Goal: Information Seeking & Learning: Learn about a topic

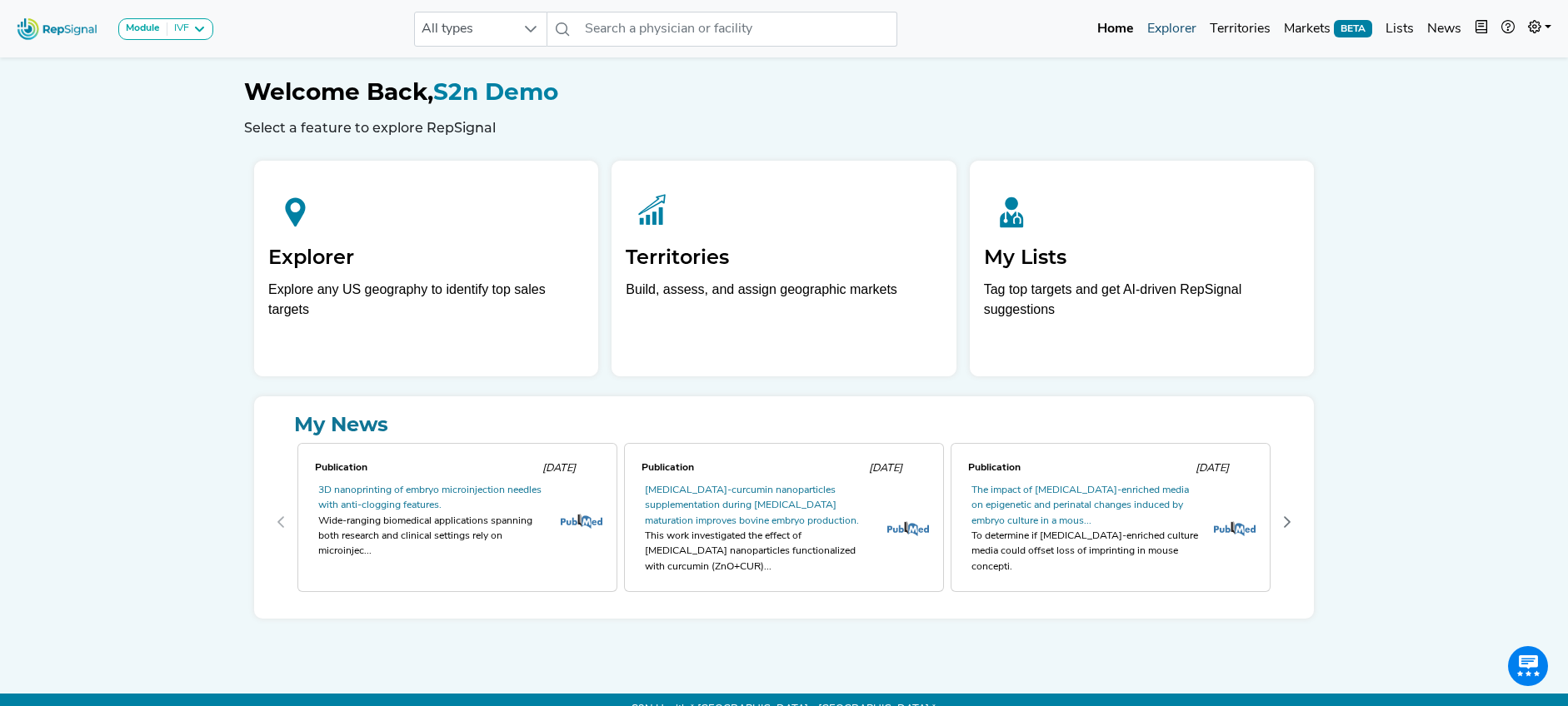
click at [1176, 32] on link "Explorer" at bounding box center [1171, 29] width 63 height 34
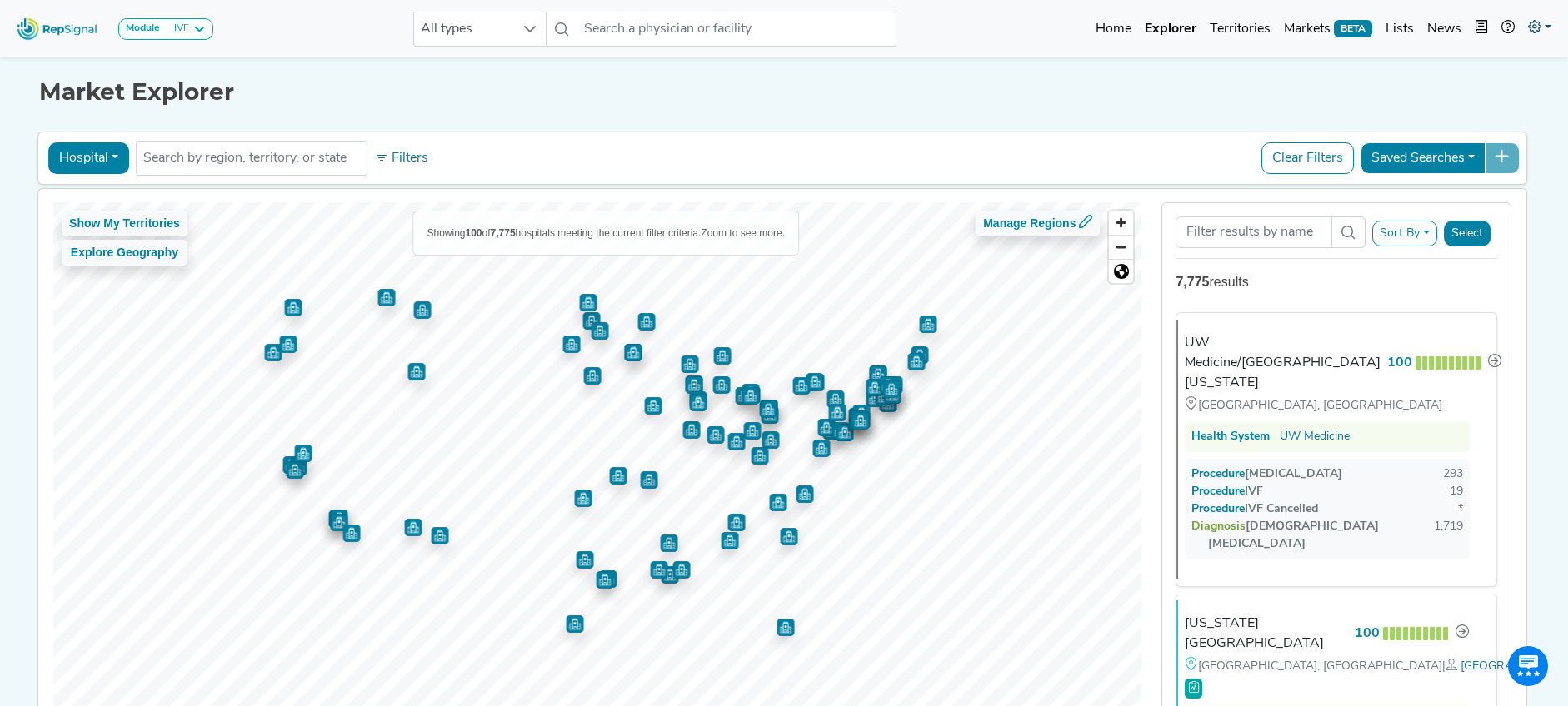
click at [1543, 27] on link at bounding box center [1539, 29] width 36 height 34
click at [1478, 74] on link "My Account" at bounding box center [1491, 71] width 132 height 34
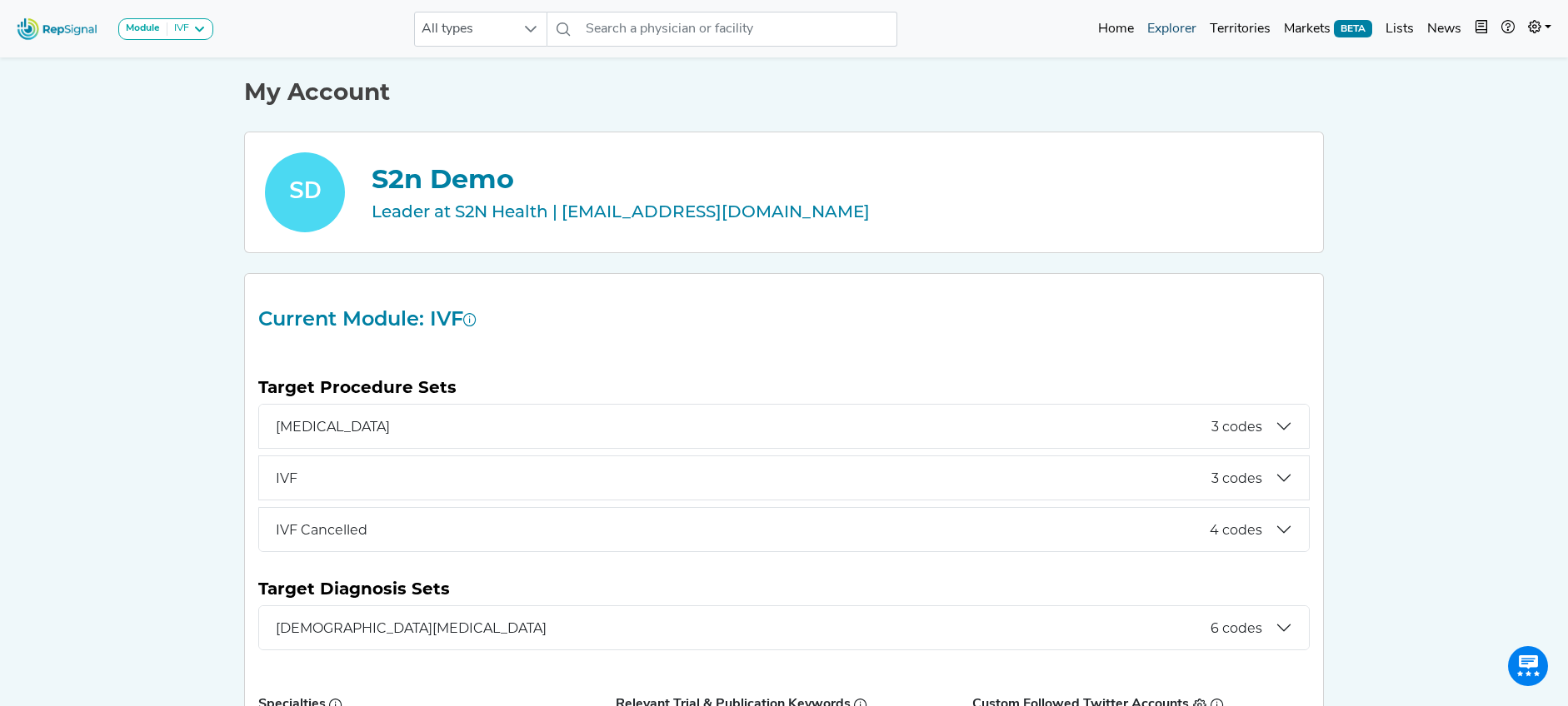
click at [1180, 35] on link "Explorer" at bounding box center [1171, 29] width 63 height 34
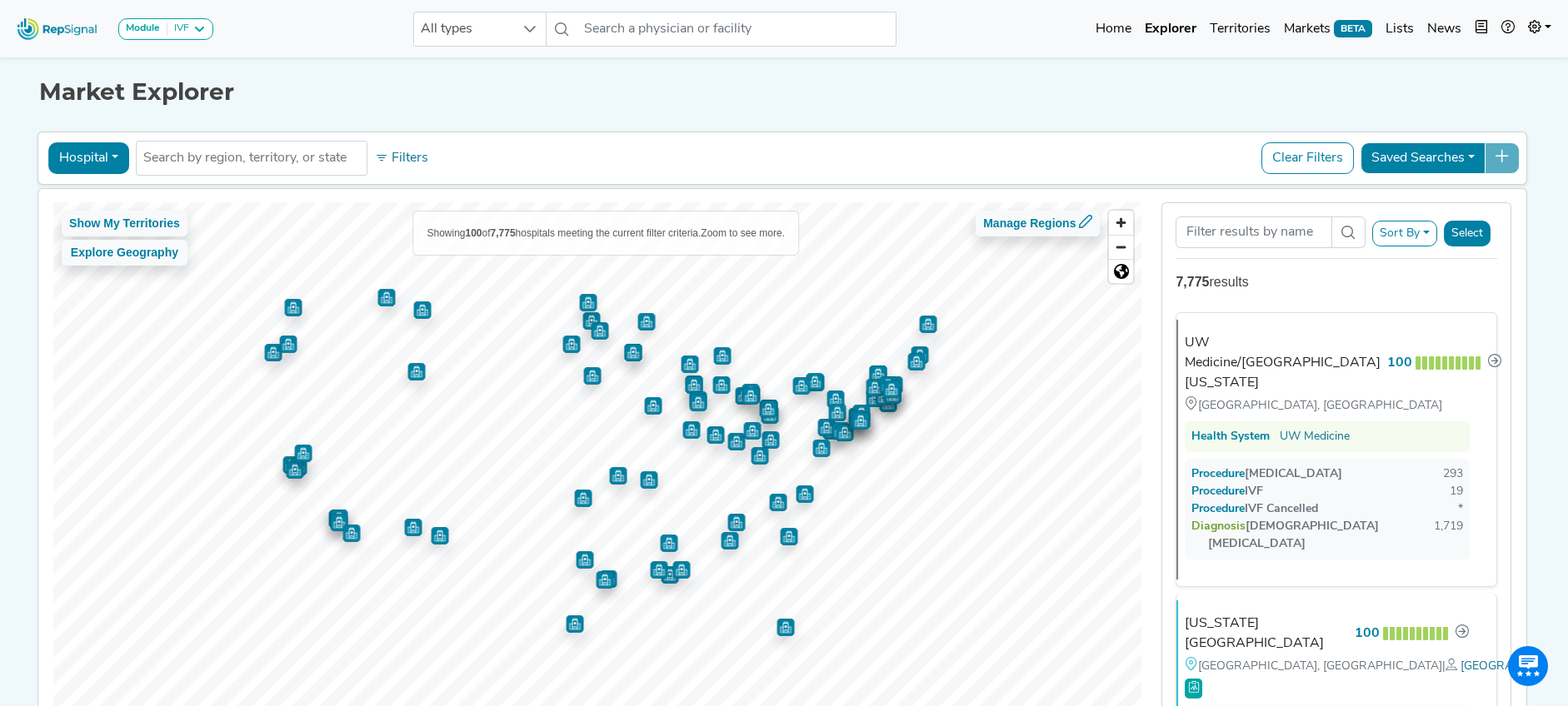
drag, startPoint x: 93, startPoint y: 157, endPoint x: 93, endPoint y: 176, distance: 19.0
click at [93, 157] on button "Hospital" at bounding box center [88, 158] width 81 height 32
click at [95, 199] on link "Physician" at bounding box center [115, 196] width 132 height 26
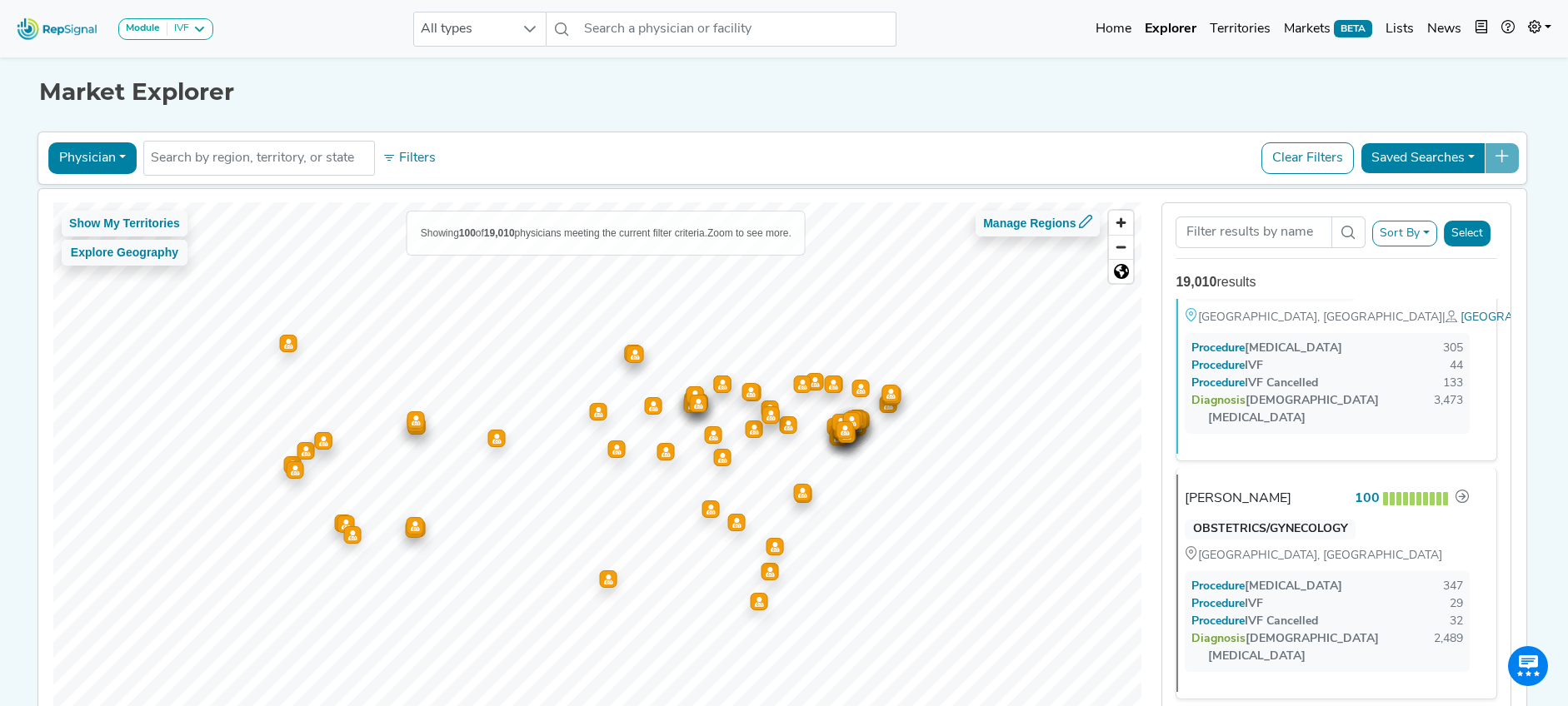
scroll to position [276, 0]
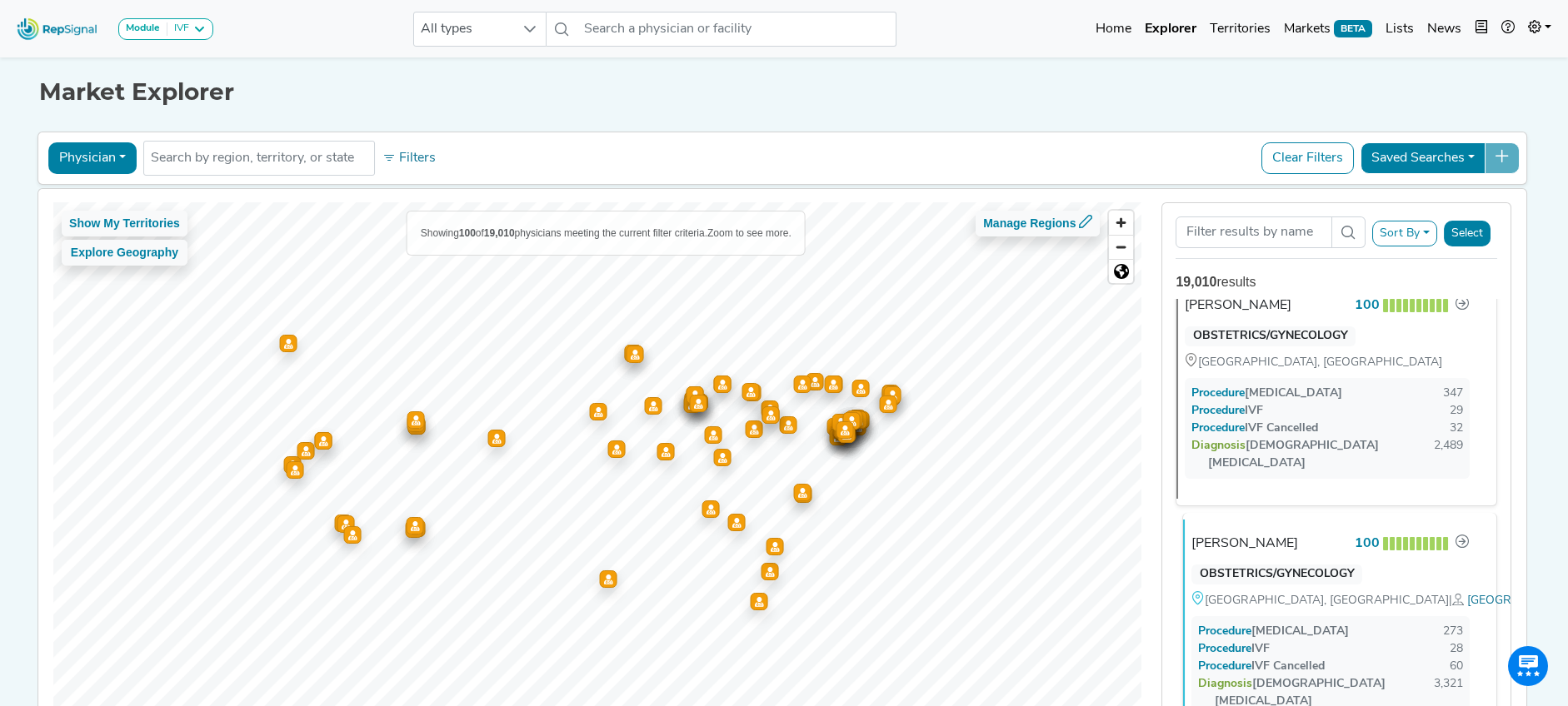
click at [1237, 534] on div "Kerri Luzzo" at bounding box center [1244, 544] width 106 height 20
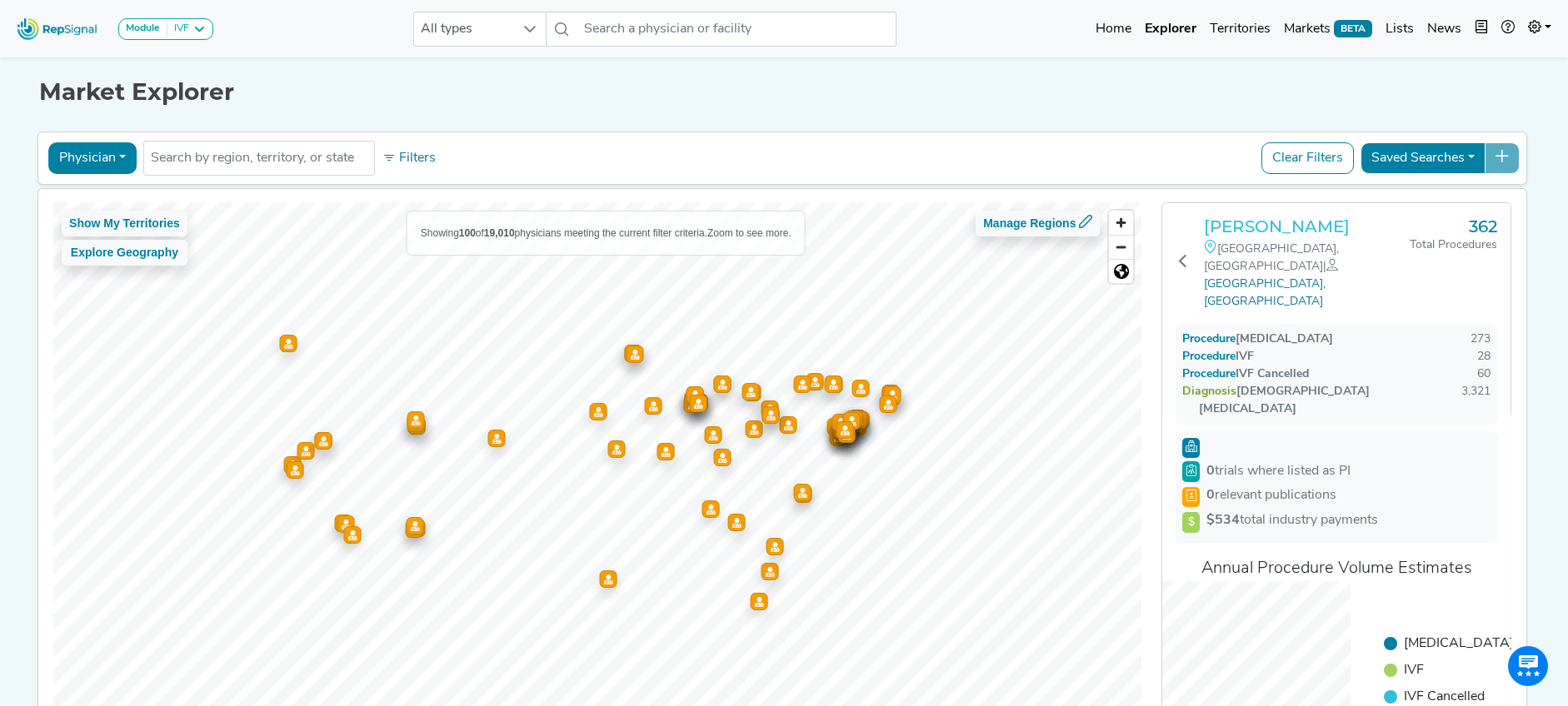
click at [1258, 229] on h3 "Kerri Luzzo" at bounding box center [1306, 227] width 205 height 20
click at [1179, 231] on button at bounding box center [1182, 263] width 15 height 94
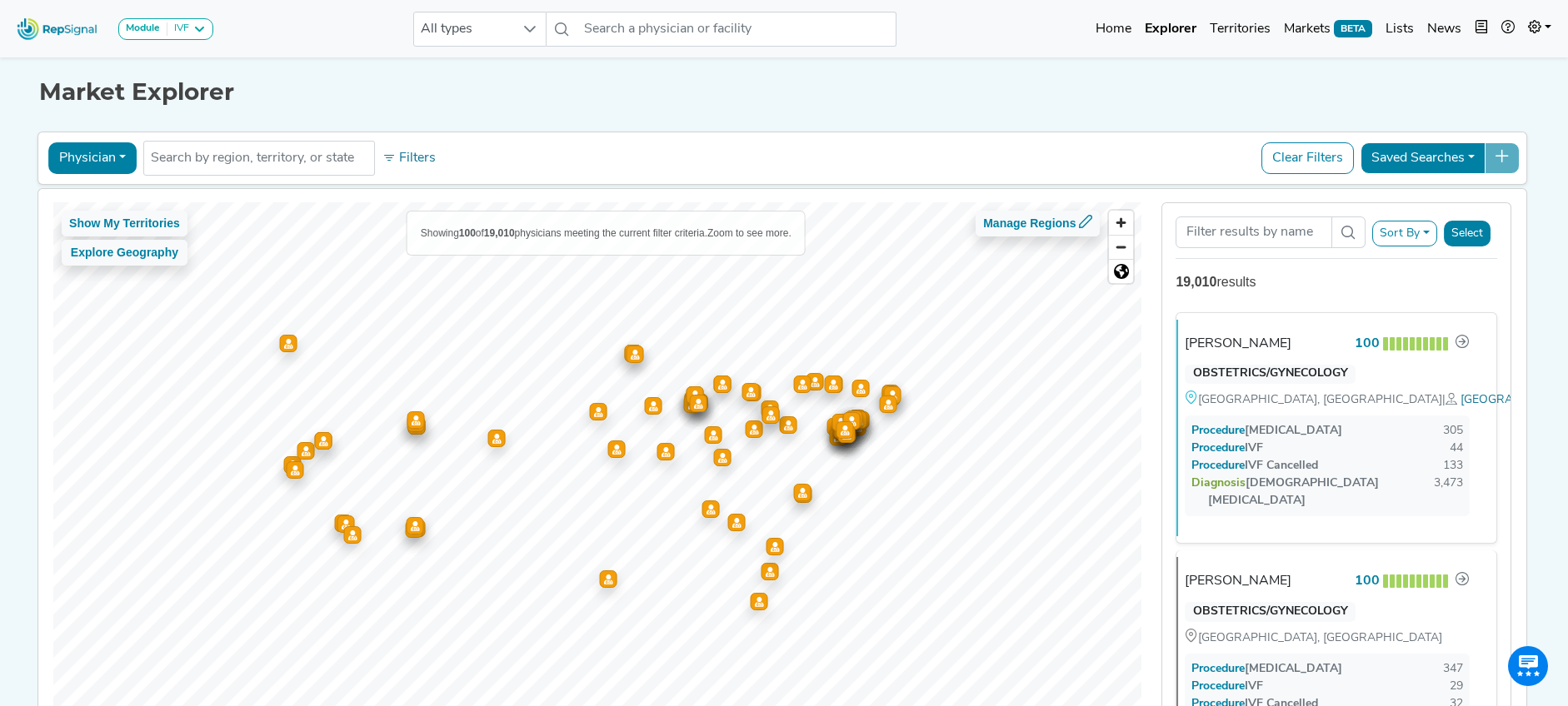
click at [112, 162] on button "Physician" at bounding box center [92, 158] width 88 height 32
click at [96, 292] on link "Office" at bounding box center [115, 290] width 132 height 26
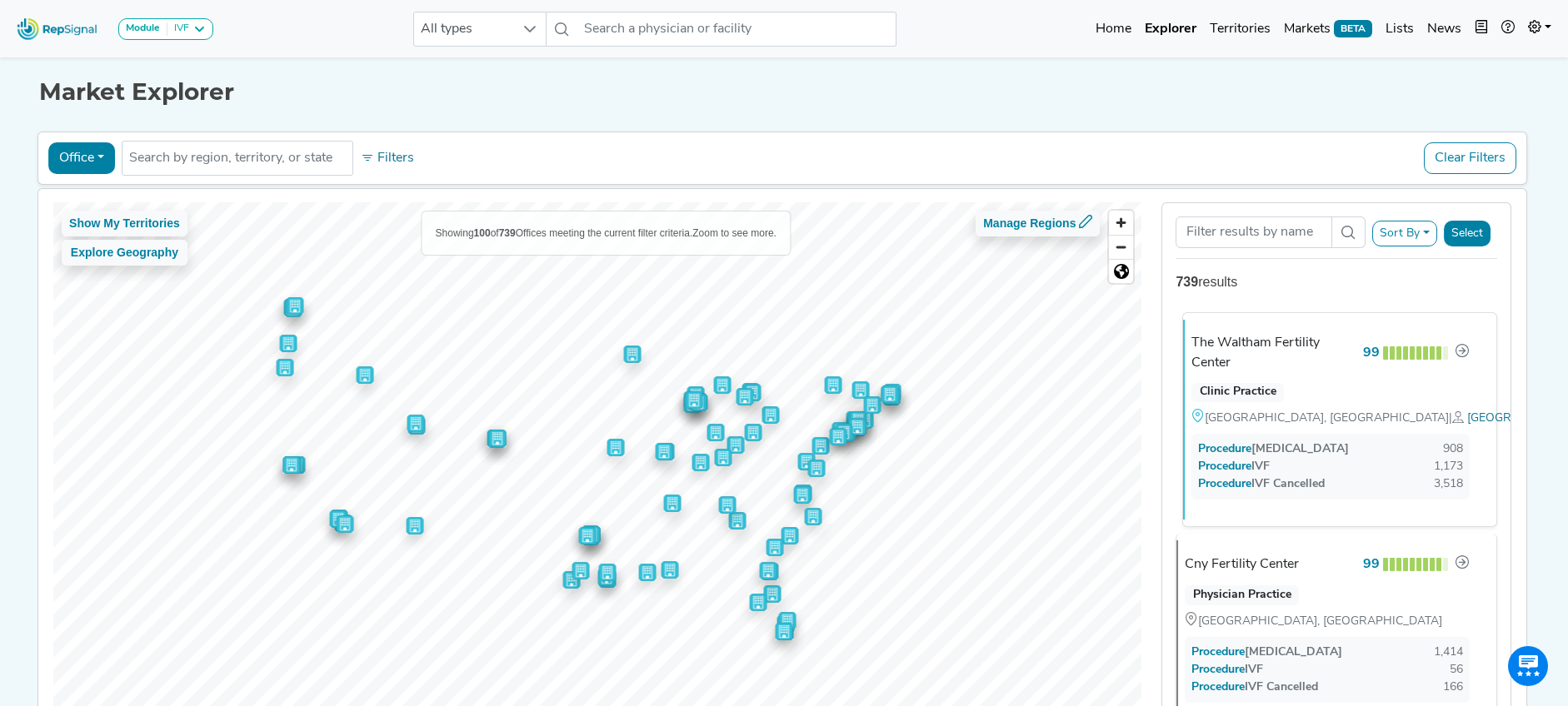
click at [1244, 344] on div "The Waltham Fertility Center" at bounding box center [1273, 353] width 164 height 40
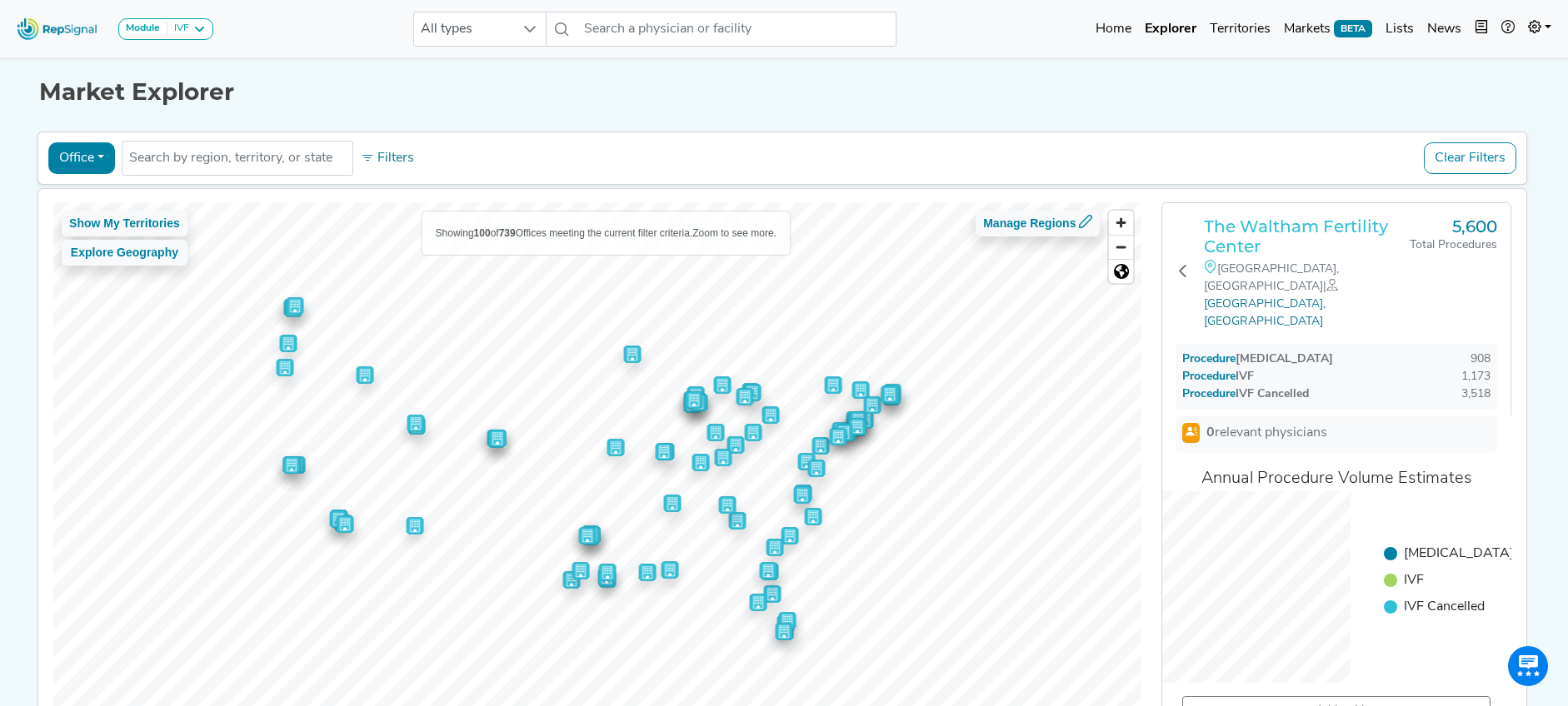
click at [1275, 231] on h3 "The Waltham Fertility Center" at bounding box center [1306, 237] width 205 height 40
click at [1176, 244] on div "The Waltham Fertility Center Waltham, MA | Boston, MA 5,600 Total Procedures Pr…" at bounding box center [1336, 470] width 348 height 536
click at [1189, 264] on icon at bounding box center [1182, 270] width 14 height 14
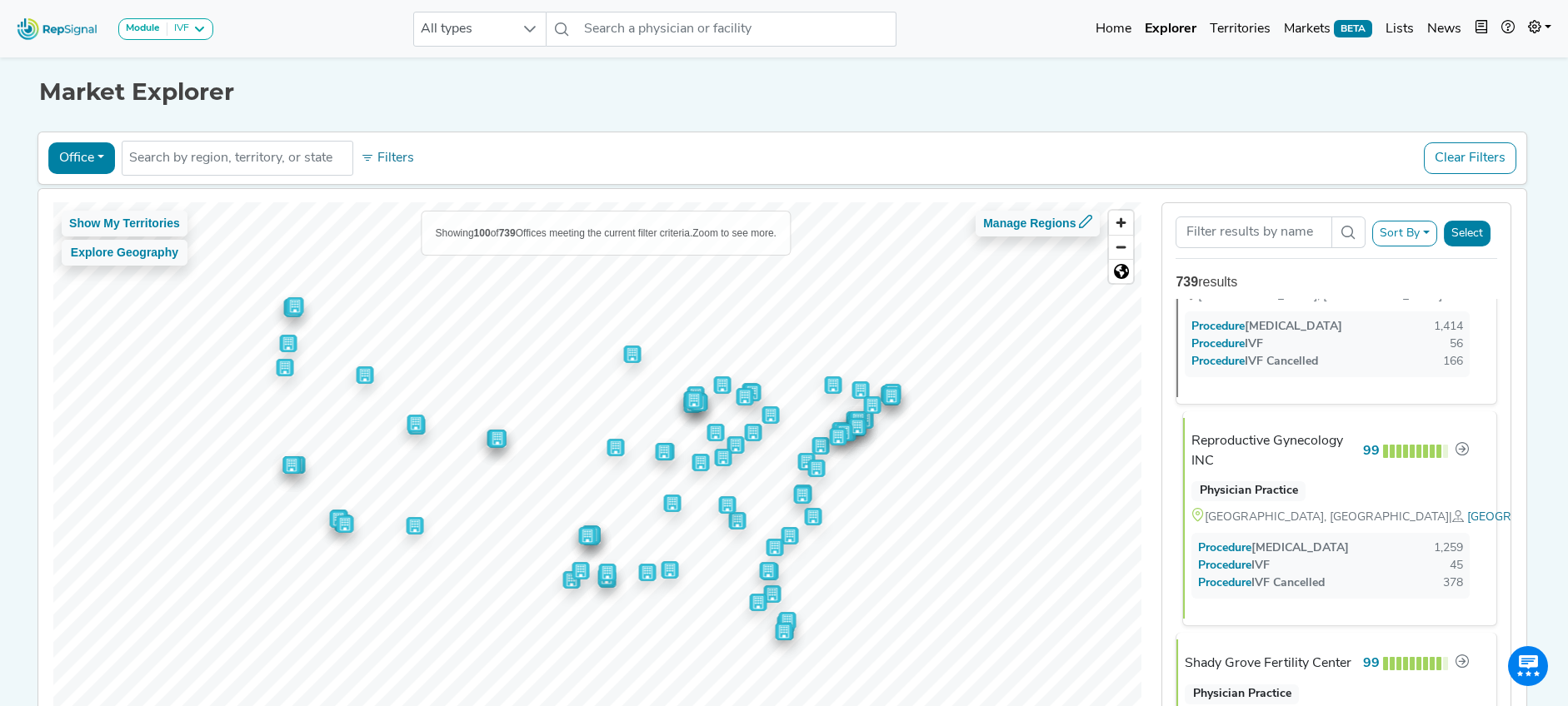
scroll to position [310, 0]
click at [1225, 461] on div "Reproductive Gynecology INC" at bounding box center [1273, 448] width 164 height 40
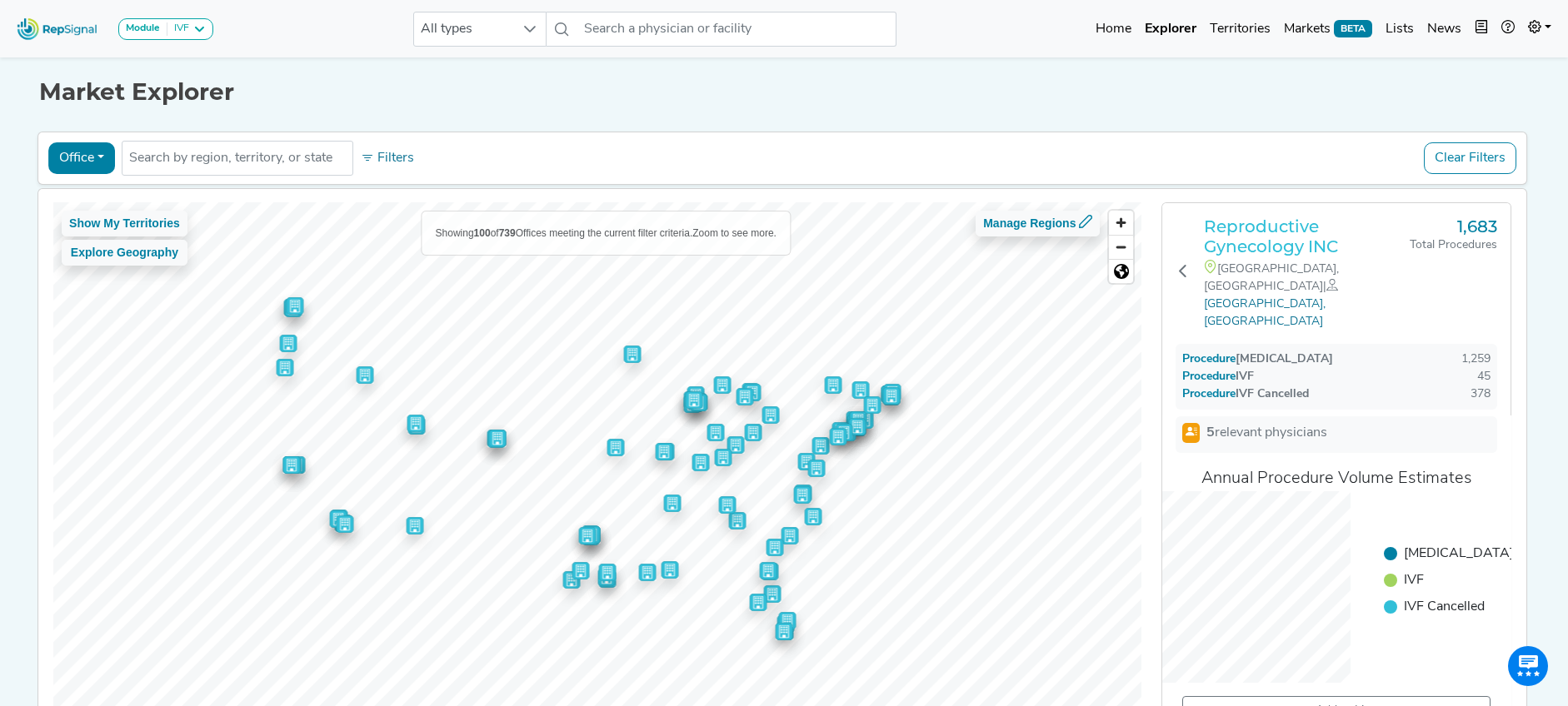
click at [1265, 232] on h3 "Reproductive Gynecology INC" at bounding box center [1306, 237] width 205 height 40
click at [1185, 264] on icon at bounding box center [1182, 270] width 14 height 14
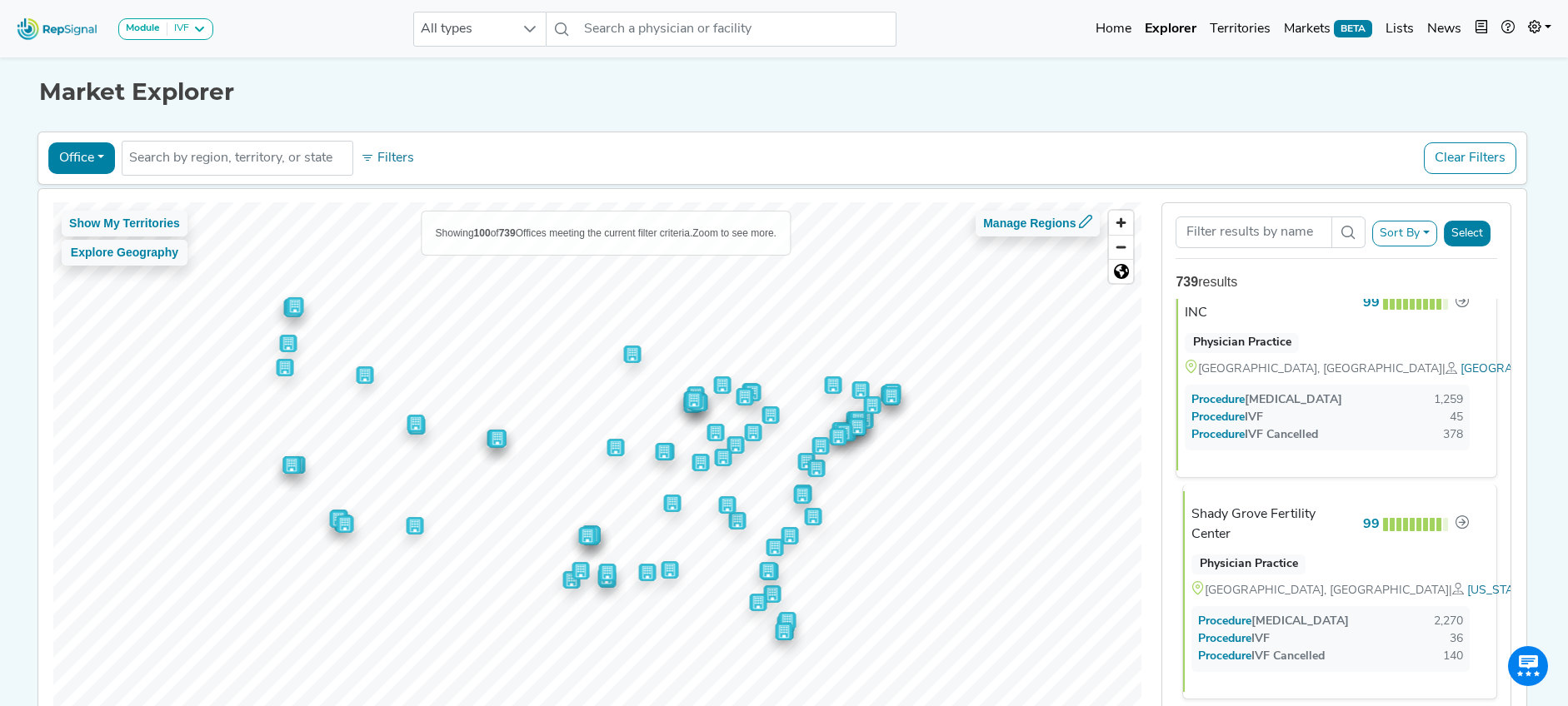
scroll to position [467, 0]
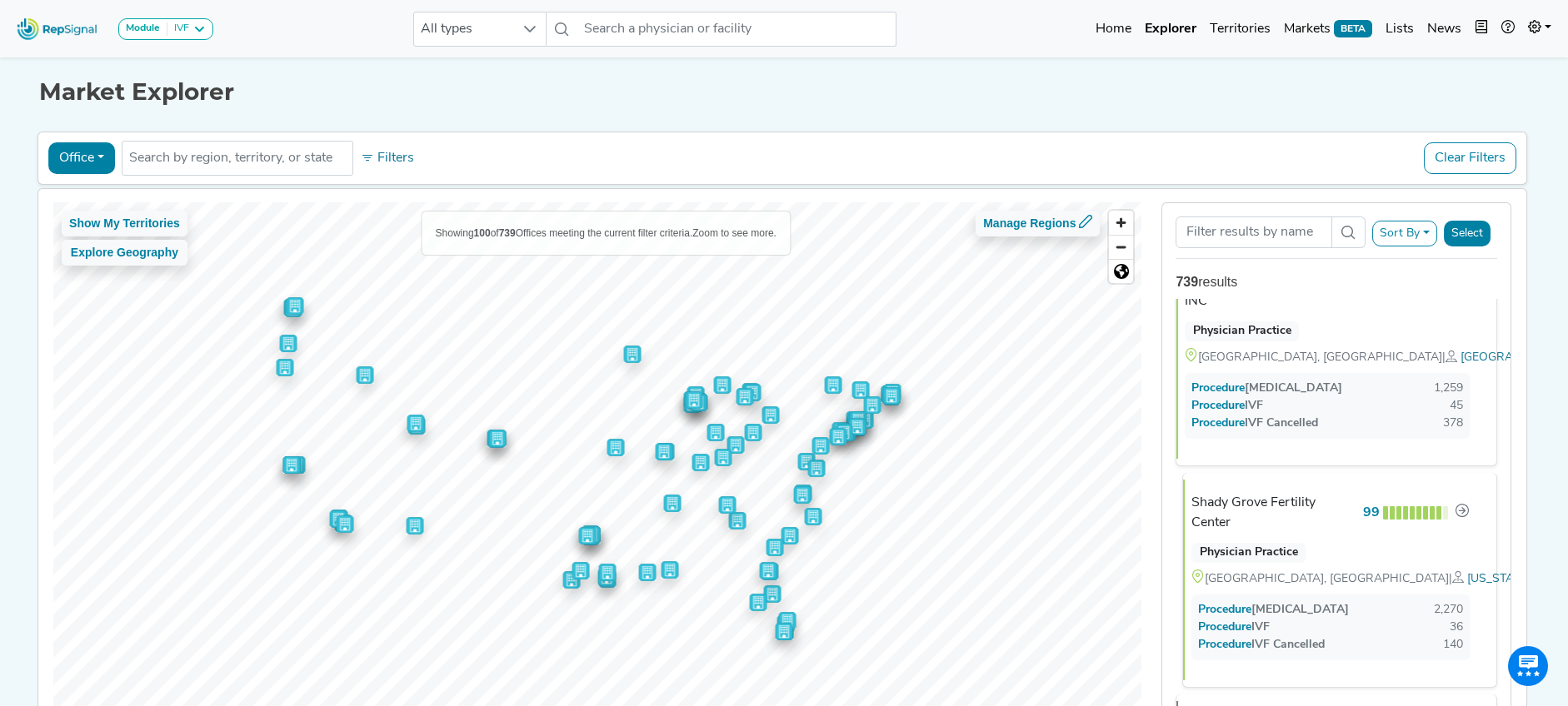
click at [1302, 533] on div "Shady Grove Fertility Center" at bounding box center [1273, 513] width 164 height 40
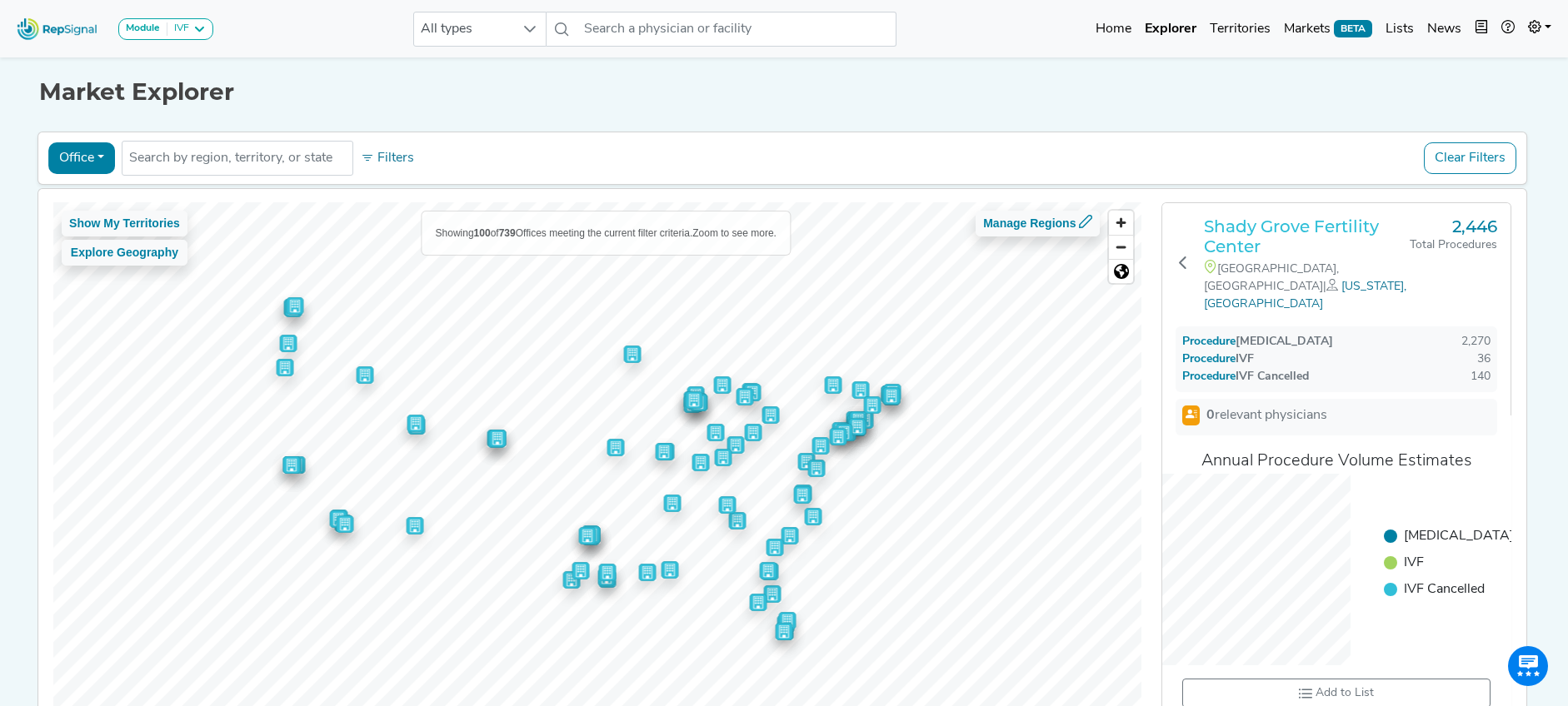
click at [1257, 245] on h3 "Shady Grove Fertility Center" at bounding box center [1306, 237] width 205 height 40
click at [1187, 256] on icon at bounding box center [1182, 262] width 14 height 14
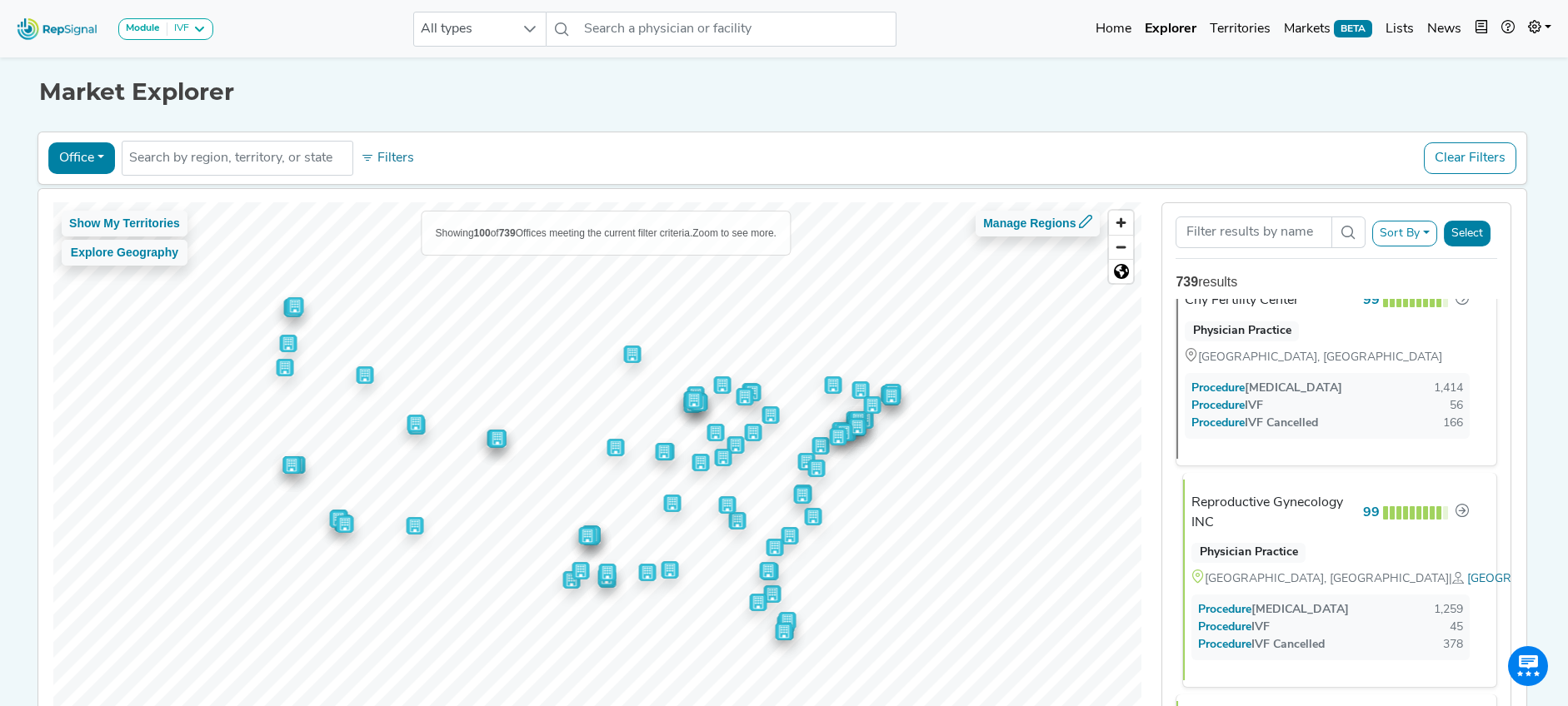
scroll to position [249, 0]
click at [1313, 530] on div "Reproductive Gynecology INC" at bounding box center [1273, 509] width 164 height 40
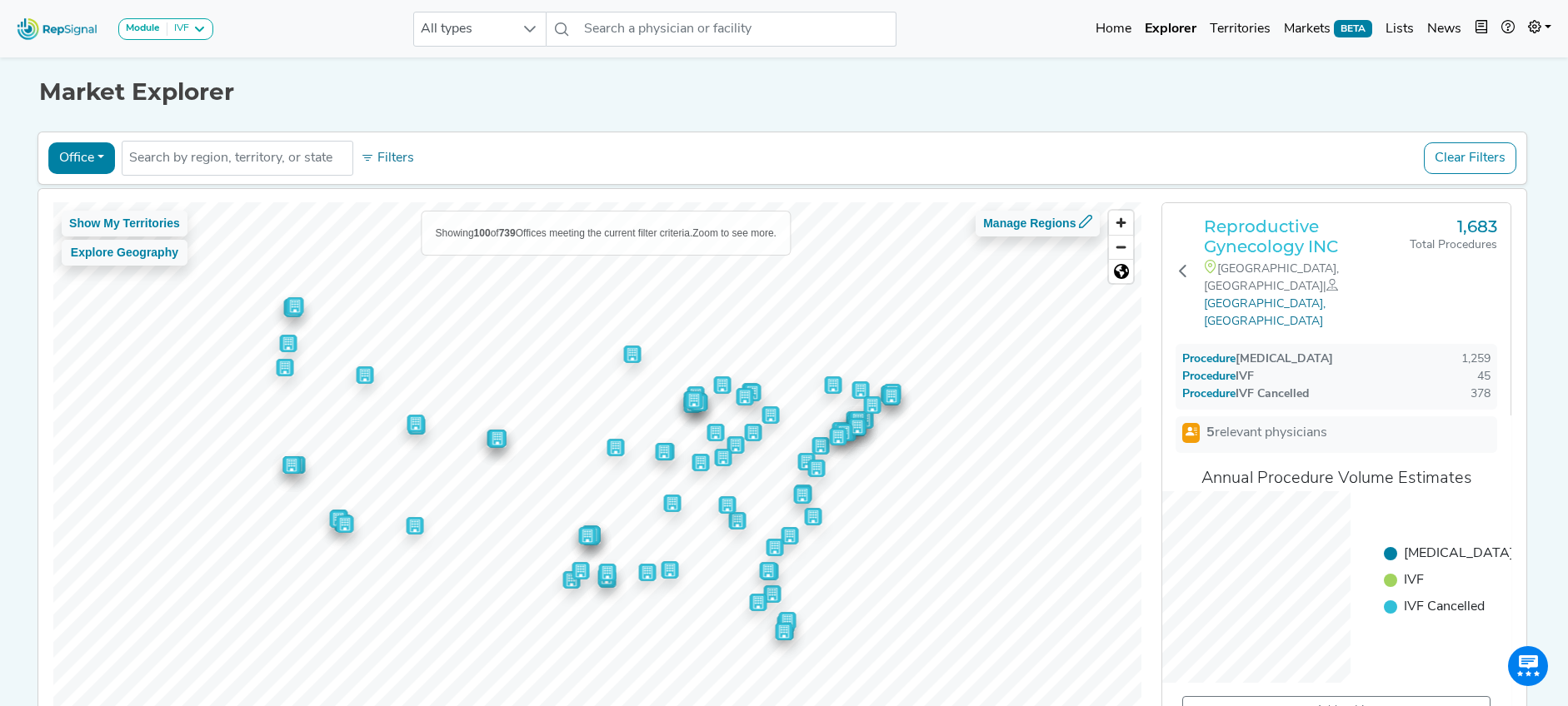
click at [1258, 240] on h3 "Reproductive Gynecology INC" at bounding box center [1306, 237] width 205 height 40
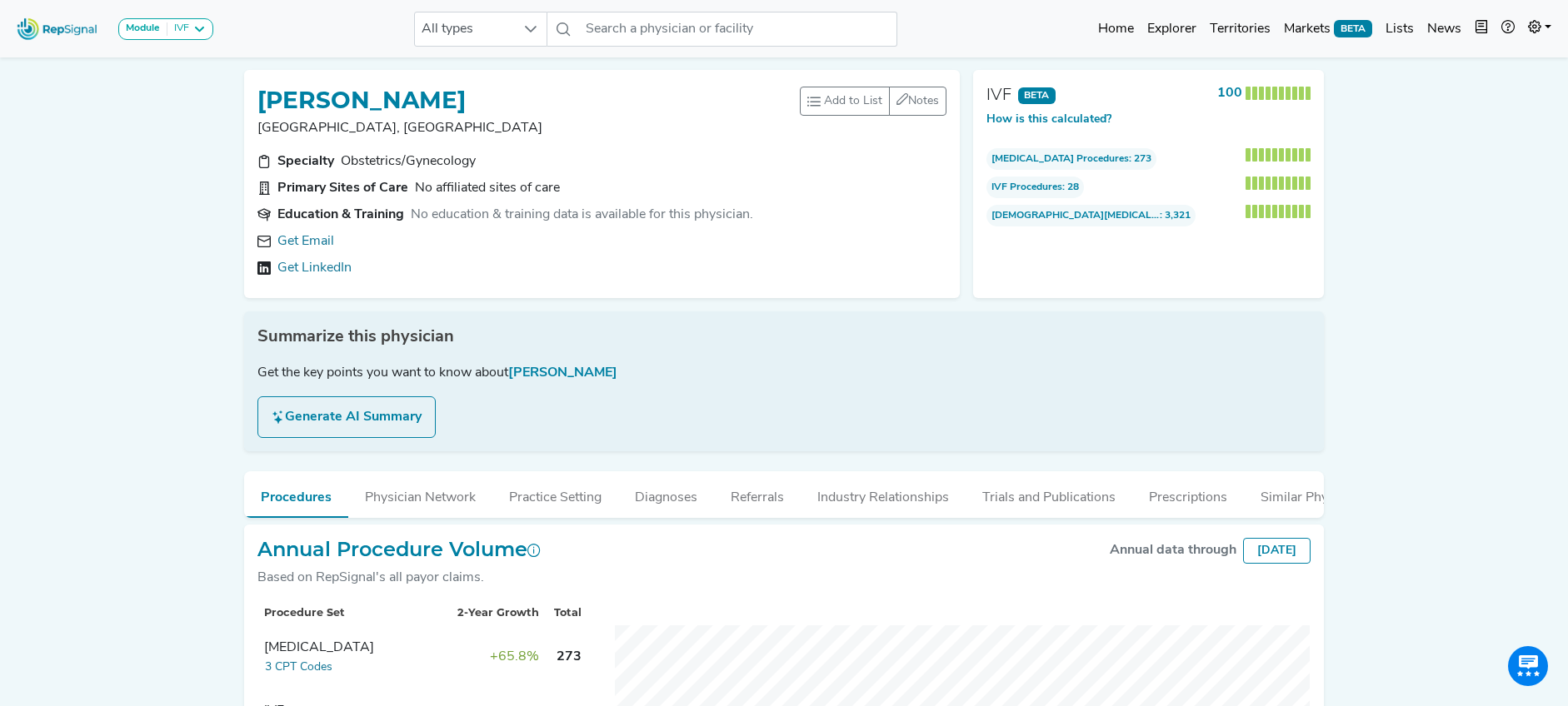
scroll to position [133, 0]
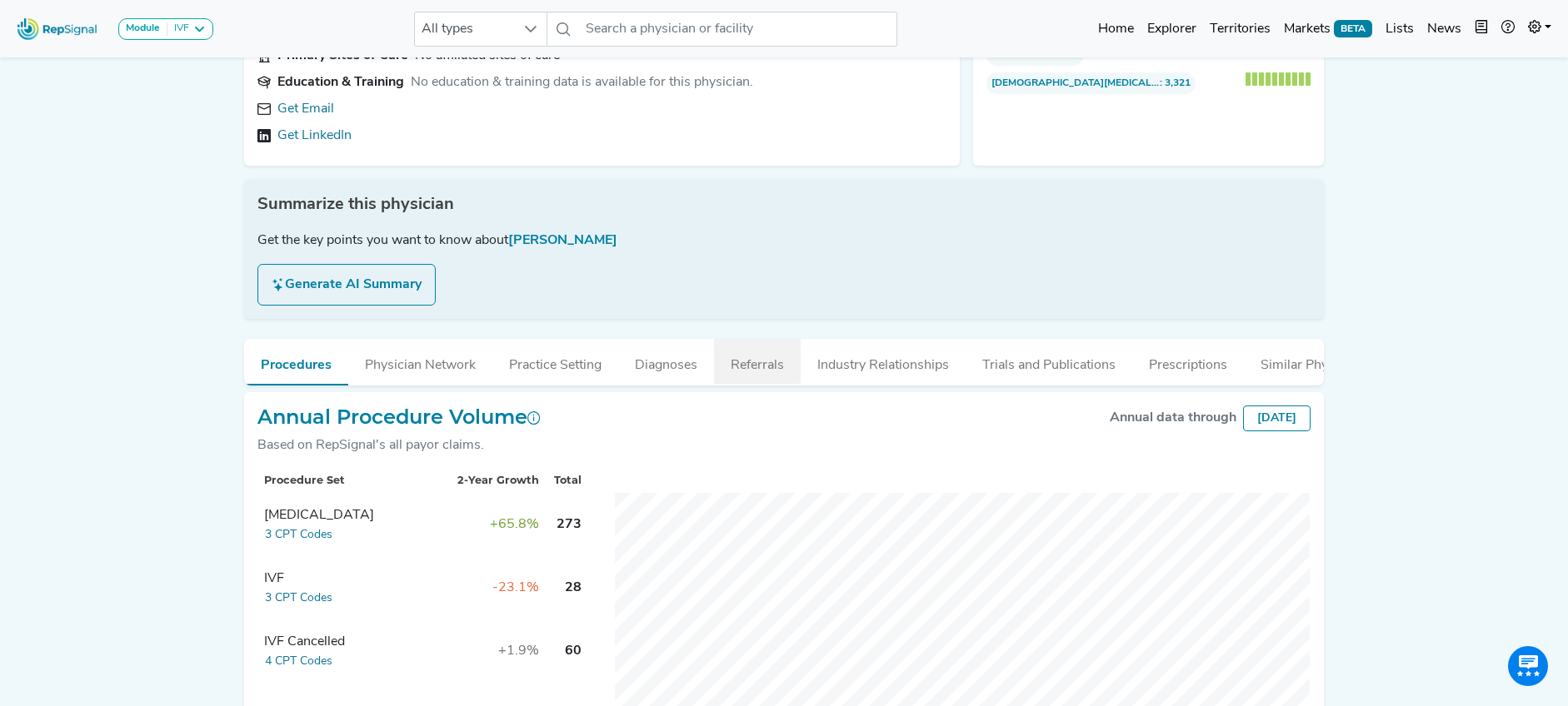
click at [778, 367] on button "Referrals" at bounding box center [756, 361] width 86 height 45
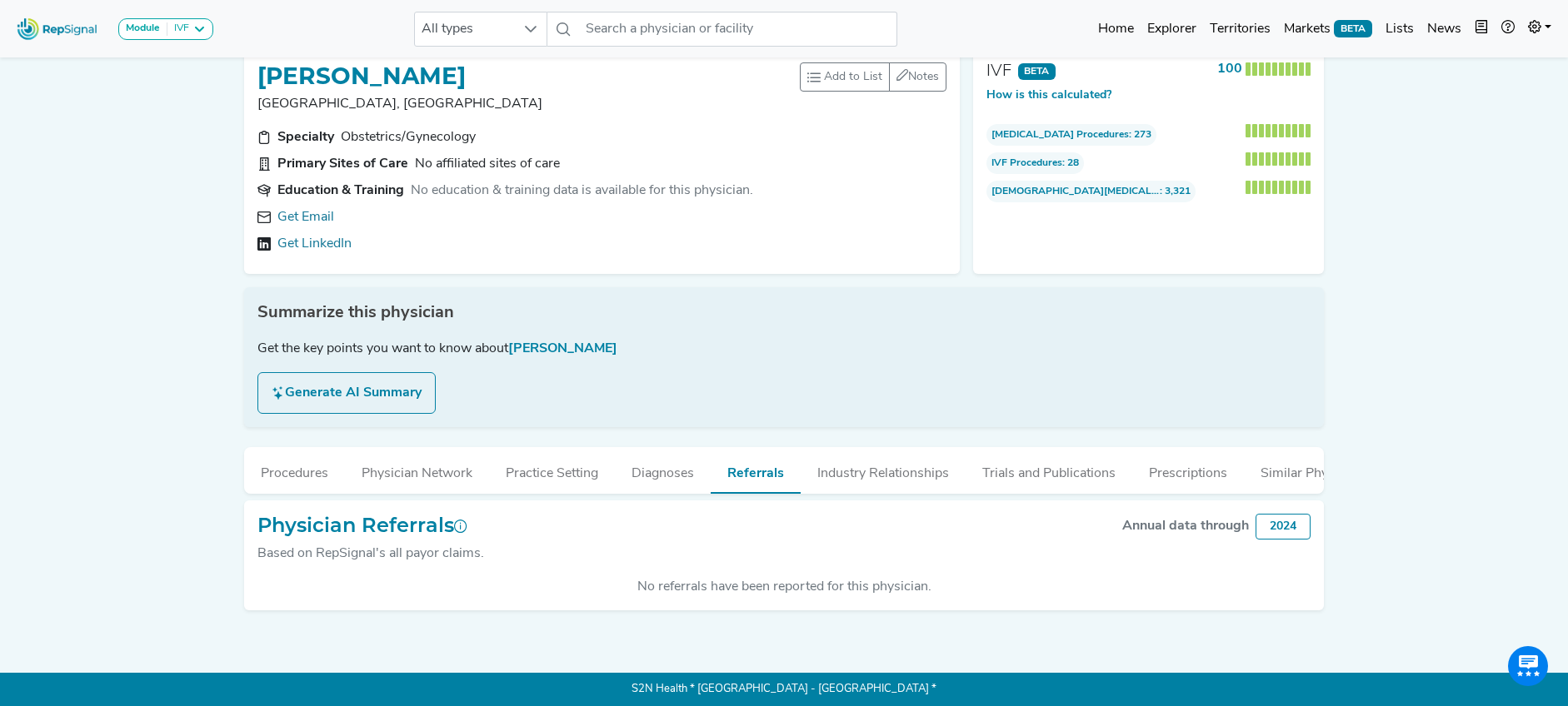
scroll to position [35, 0]
click at [1168, 462] on button "Prescriptions" at bounding box center [1188, 469] width 112 height 45
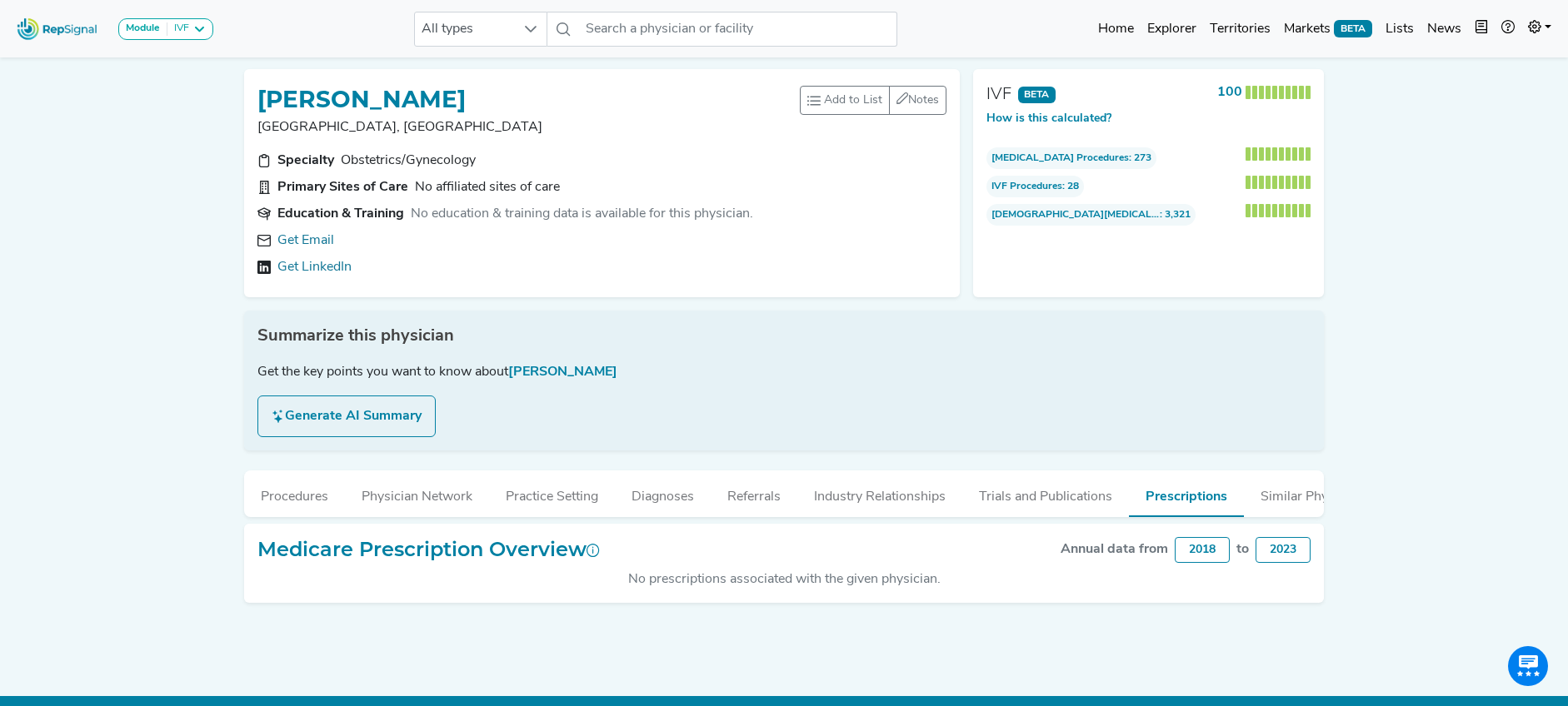
scroll to position [0, 0]
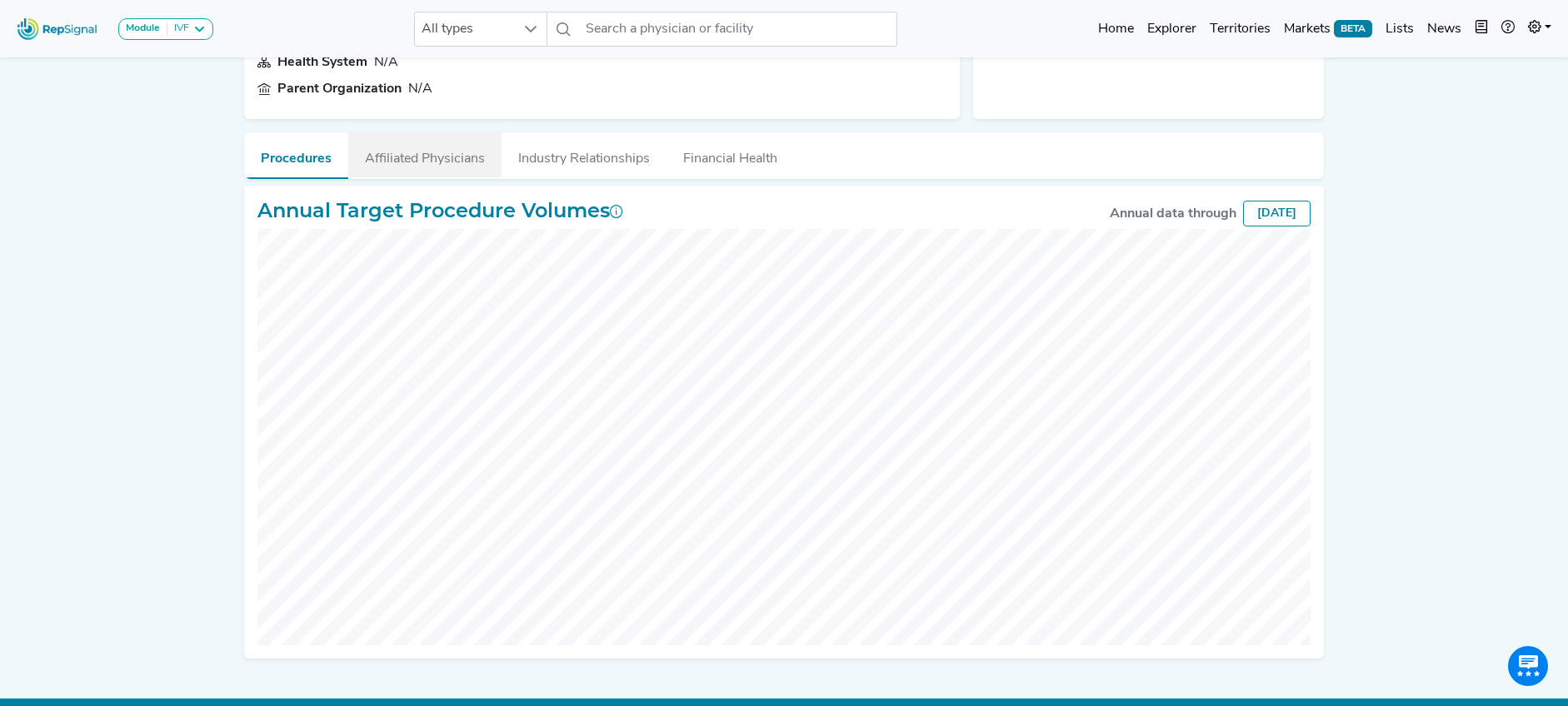
click at [435, 162] on button "Affiliated Physicians" at bounding box center [425, 155] width 153 height 45
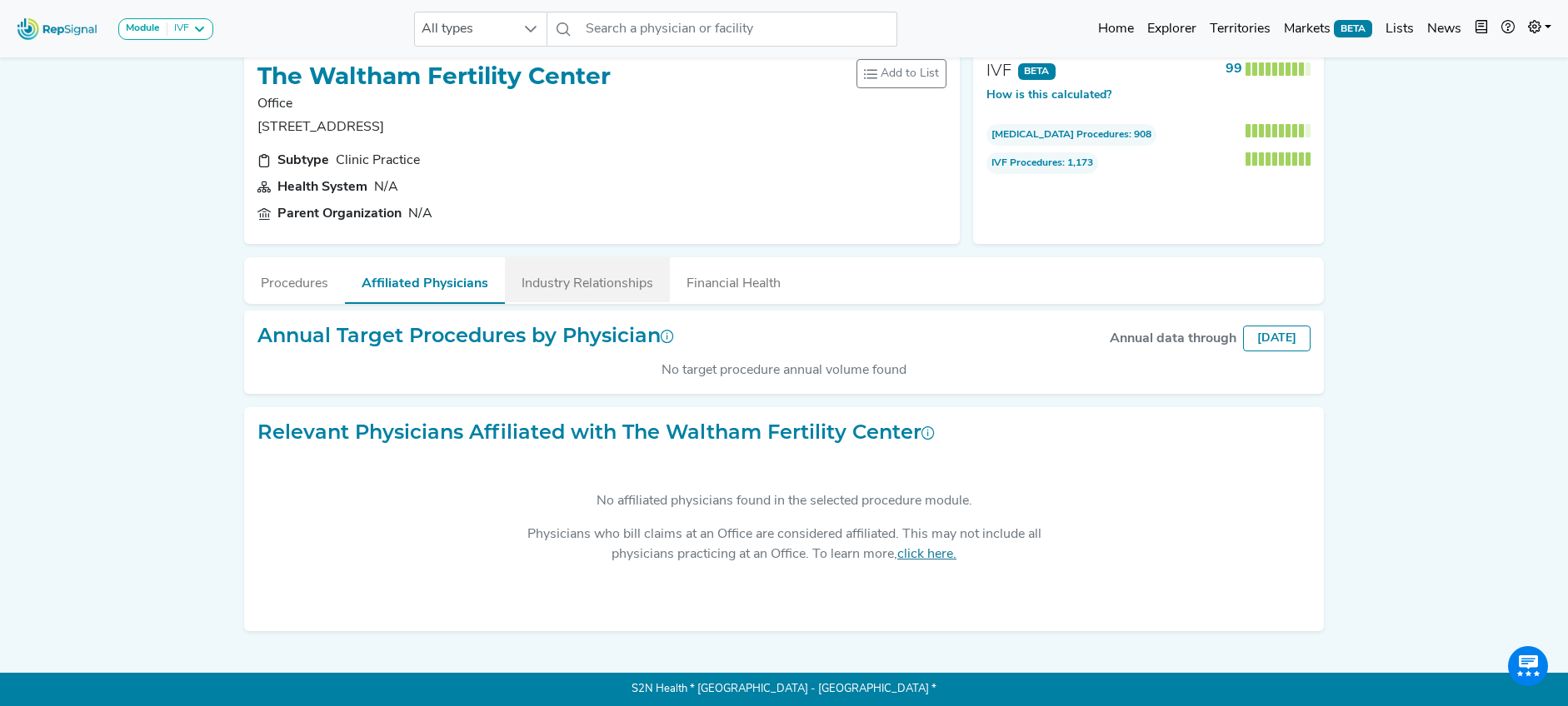
click at [581, 274] on button "Industry Relationships" at bounding box center [587, 279] width 165 height 45
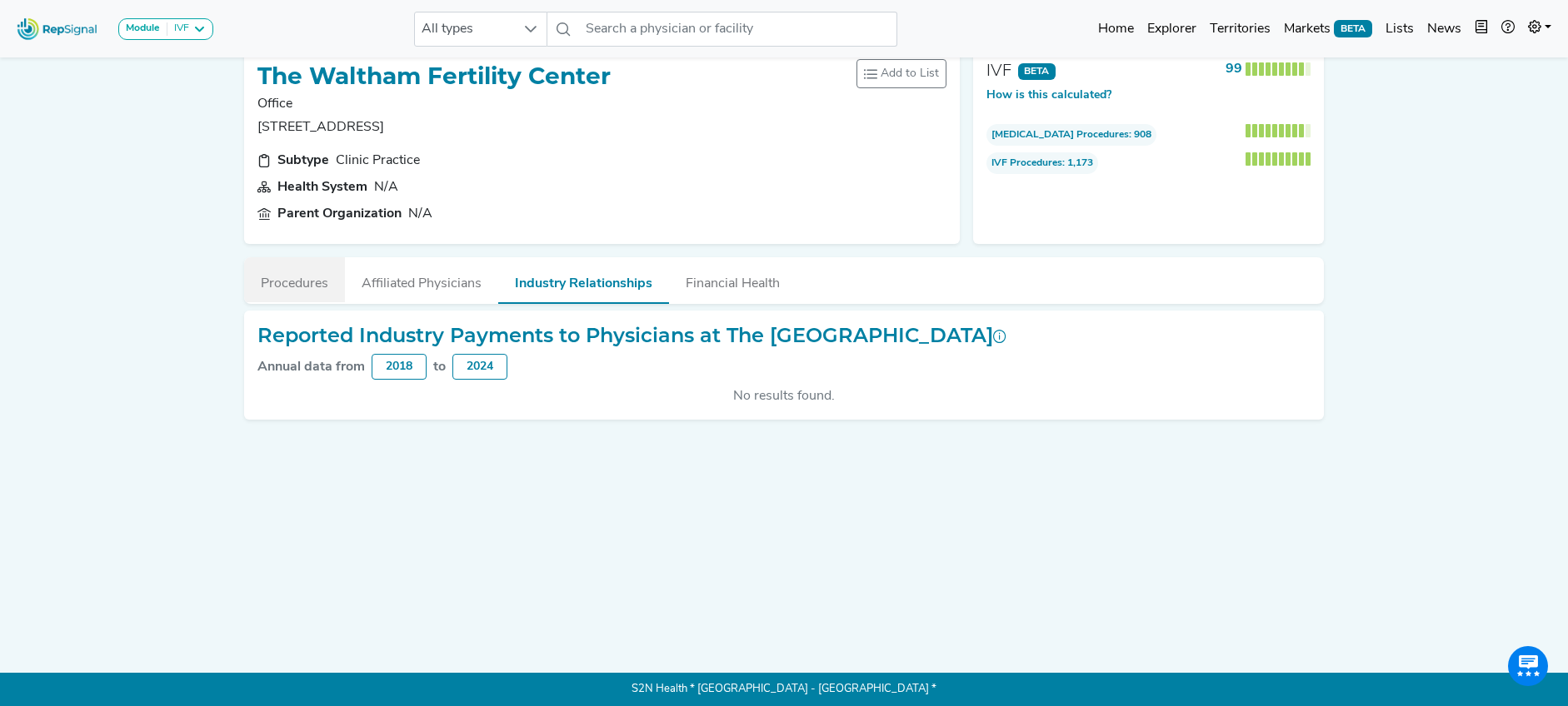
click at [307, 271] on button "Procedures" at bounding box center [294, 279] width 101 height 45
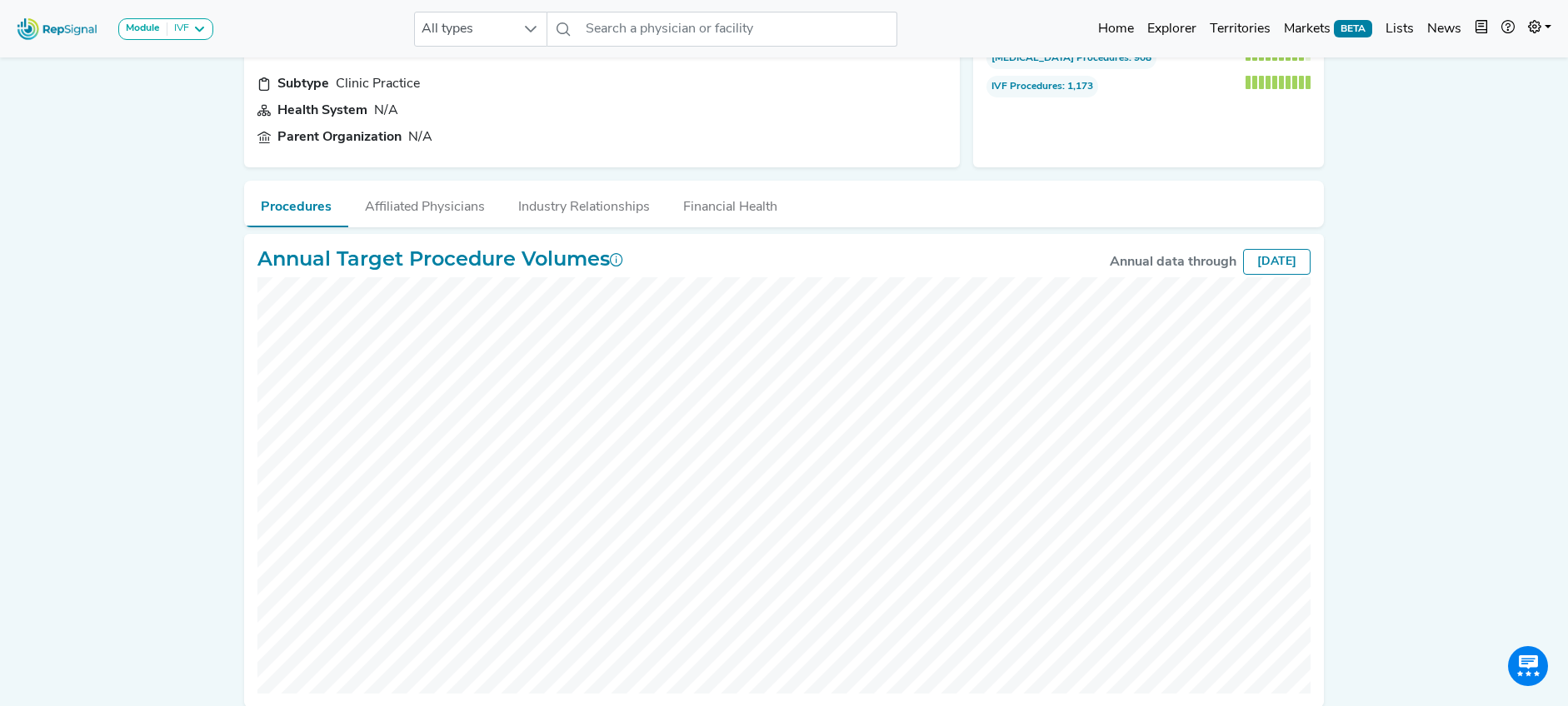
scroll to position [175, 0]
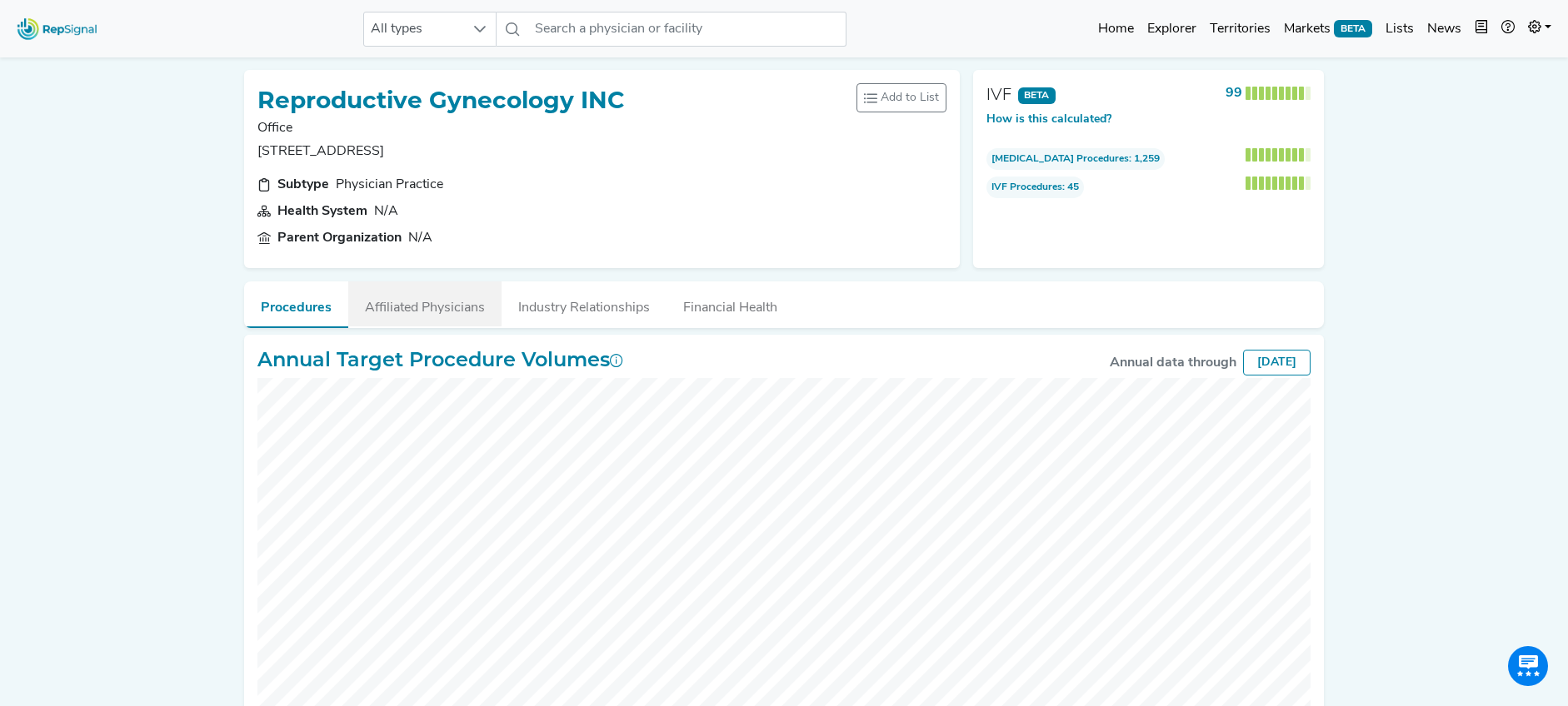
click at [423, 303] on button "Affiliated Physicians" at bounding box center [425, 303] width 153 height 45
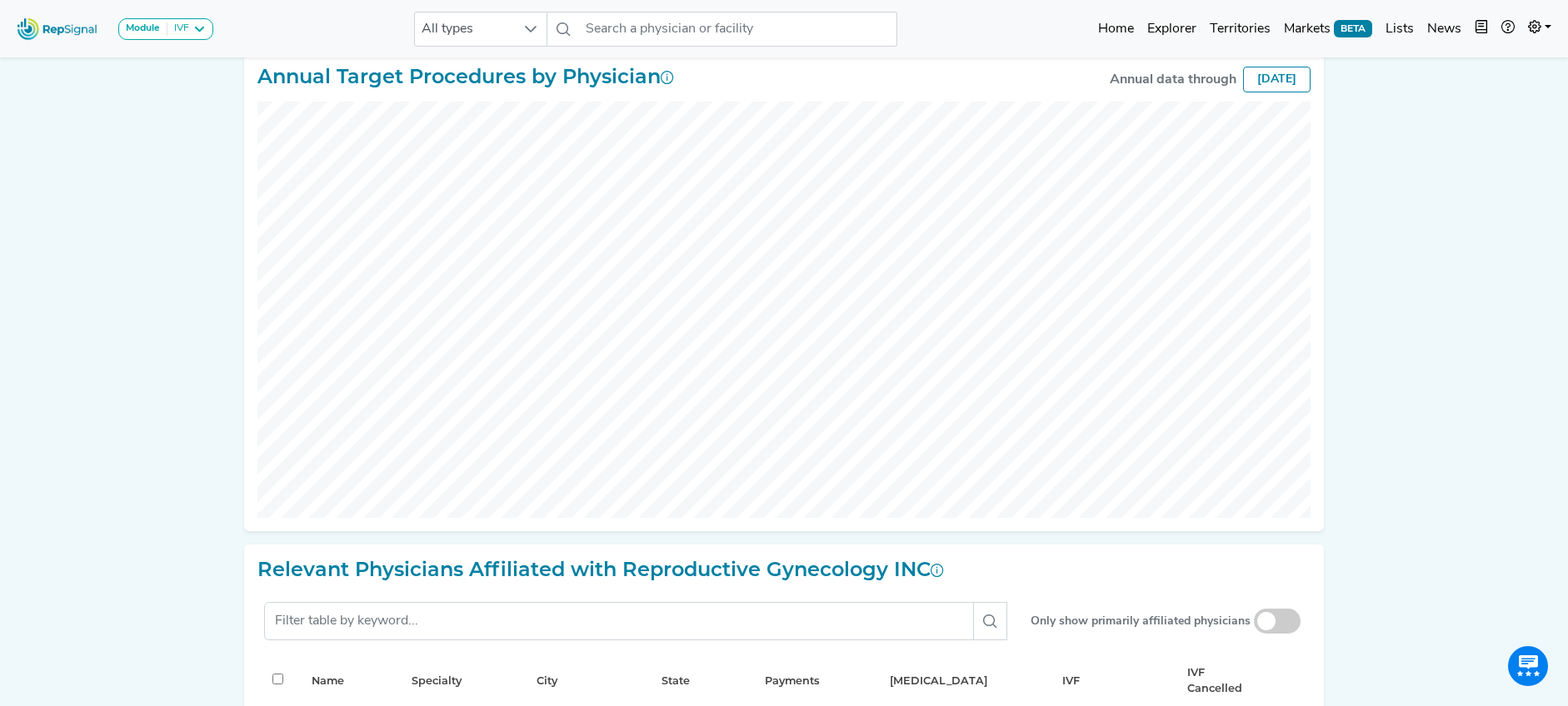
scroll to position [269, 0]
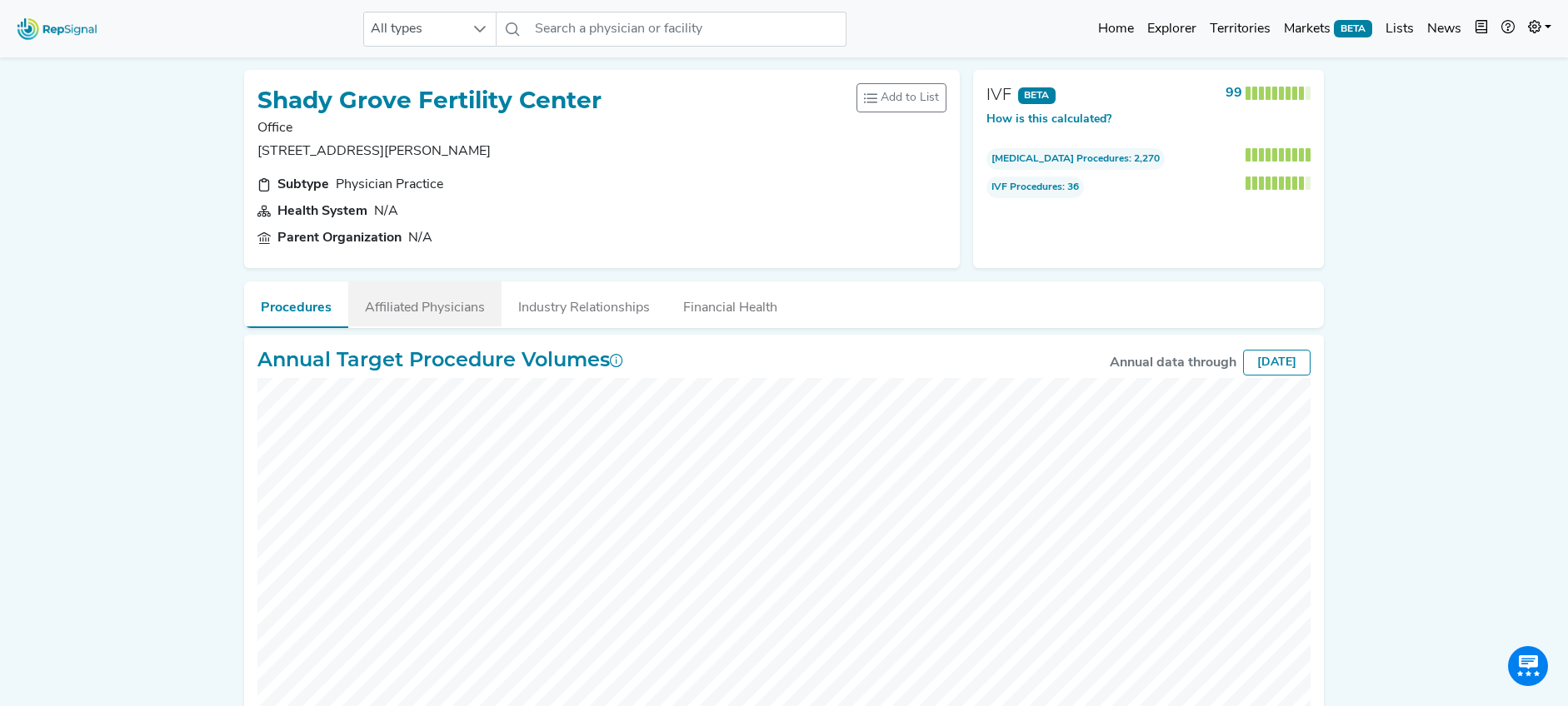
click at [458, 309] on button "Affiliated Physicians" at bounding box center [425, 303] width 153 height 45
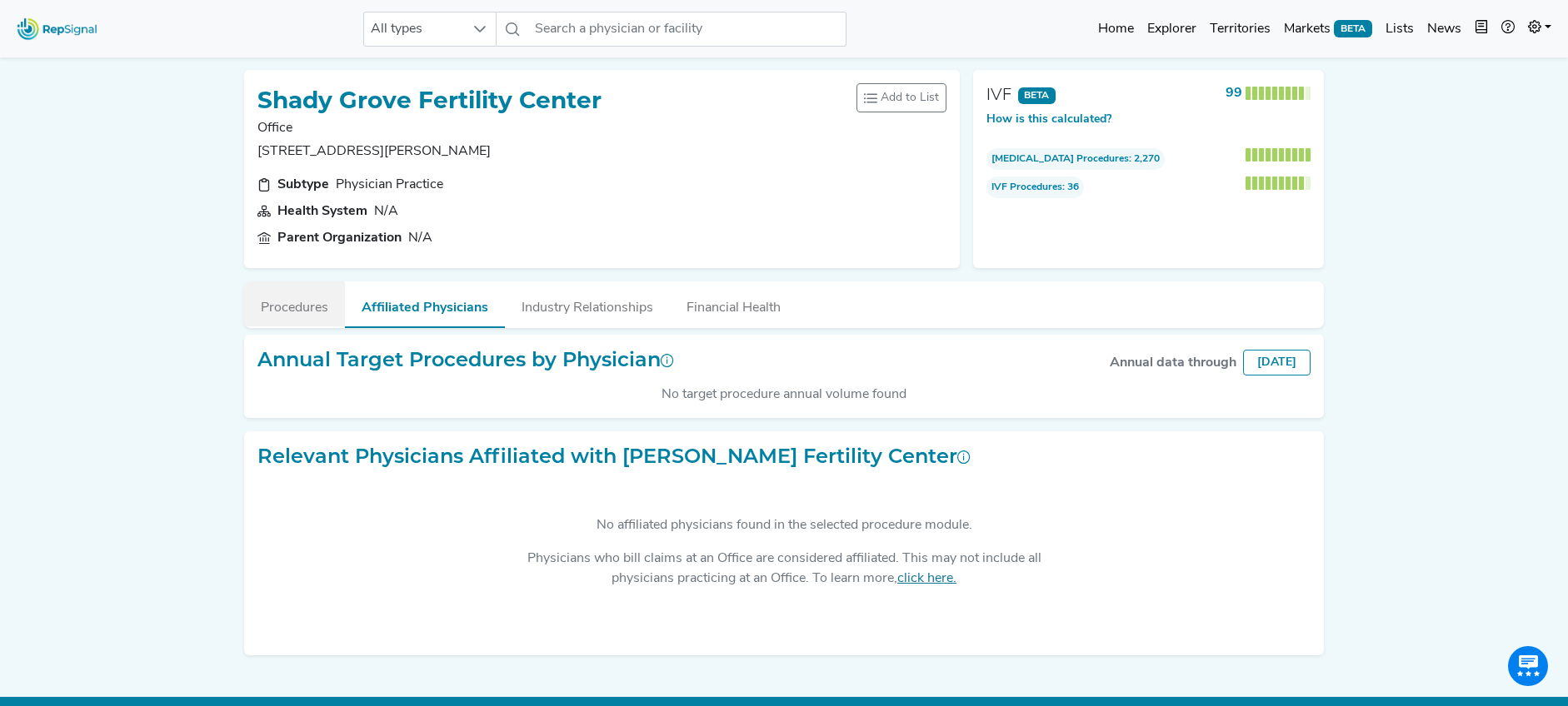
click at [321, 310] on button "Procedures" at bounding box center [294, 303] width 101 height 45
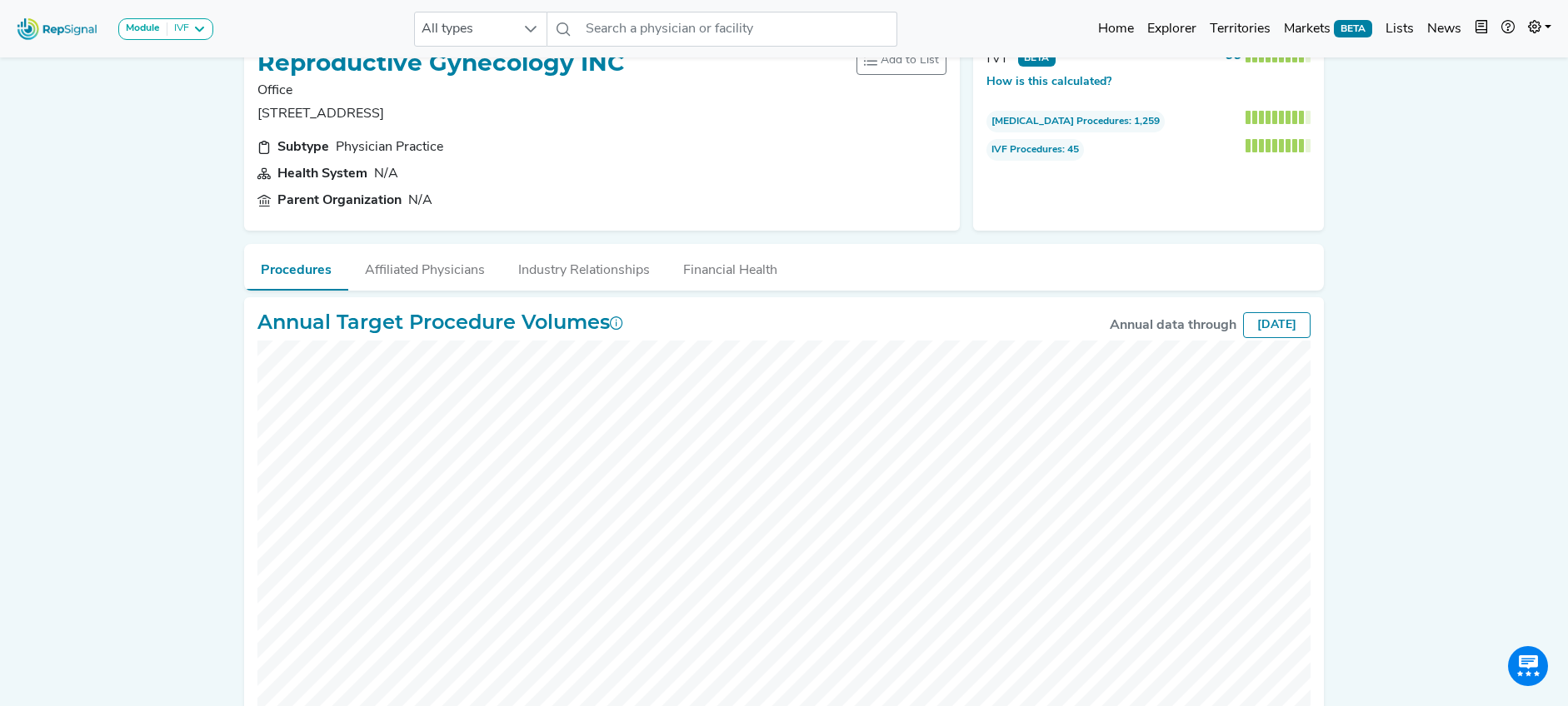
scroll to position [54, 0]
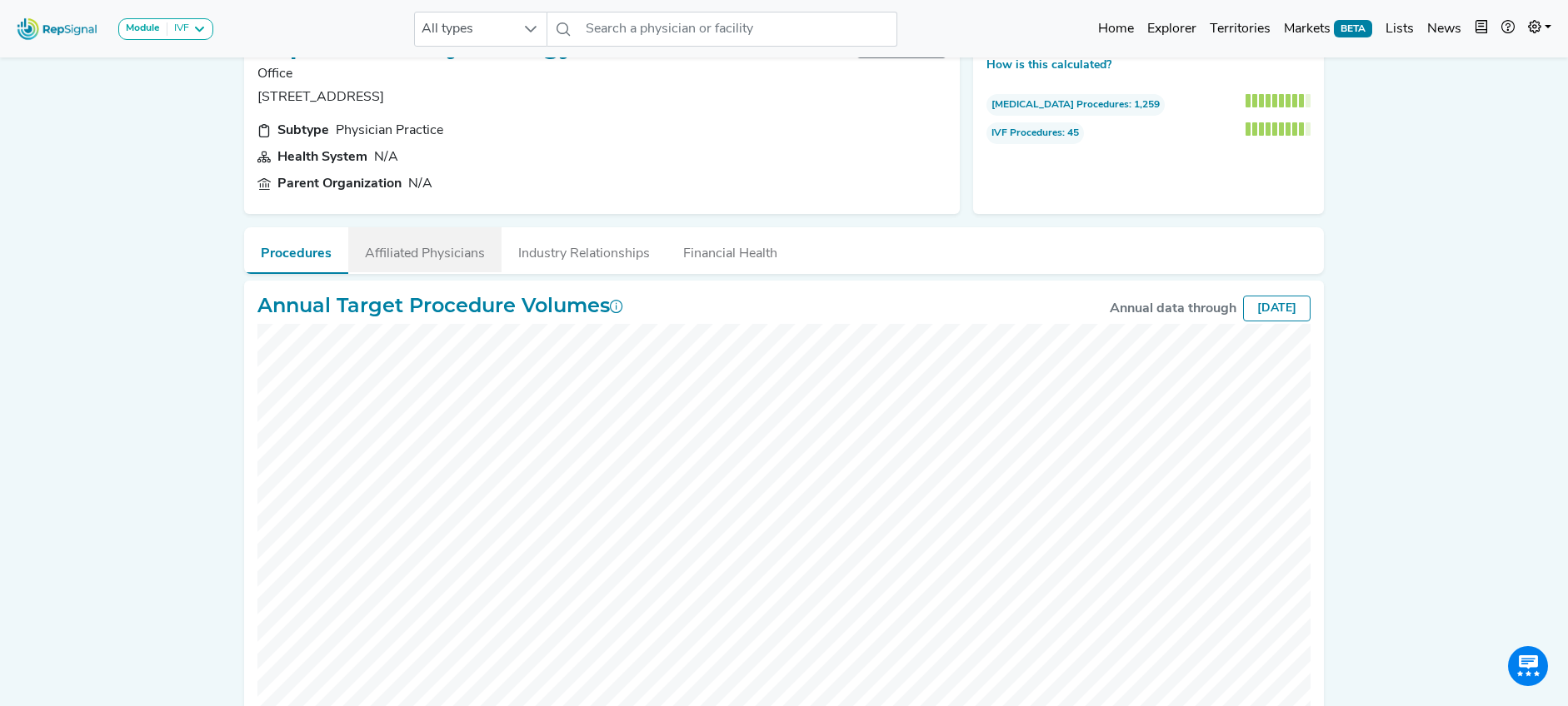
click at [415, 259] on button "Affiliated Physicians" at bounding box center [425, 249] width 153 height 45
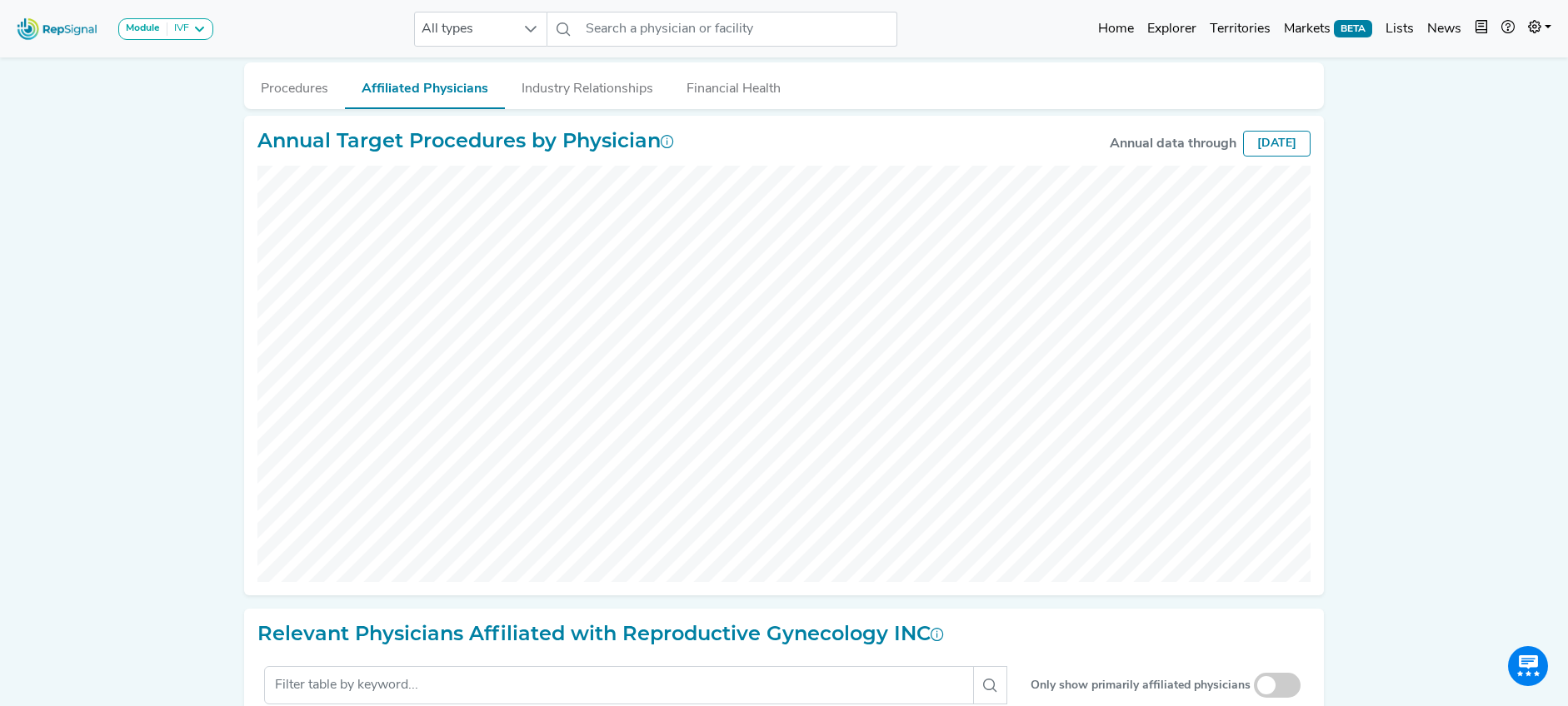
scroll to position [0, 0]
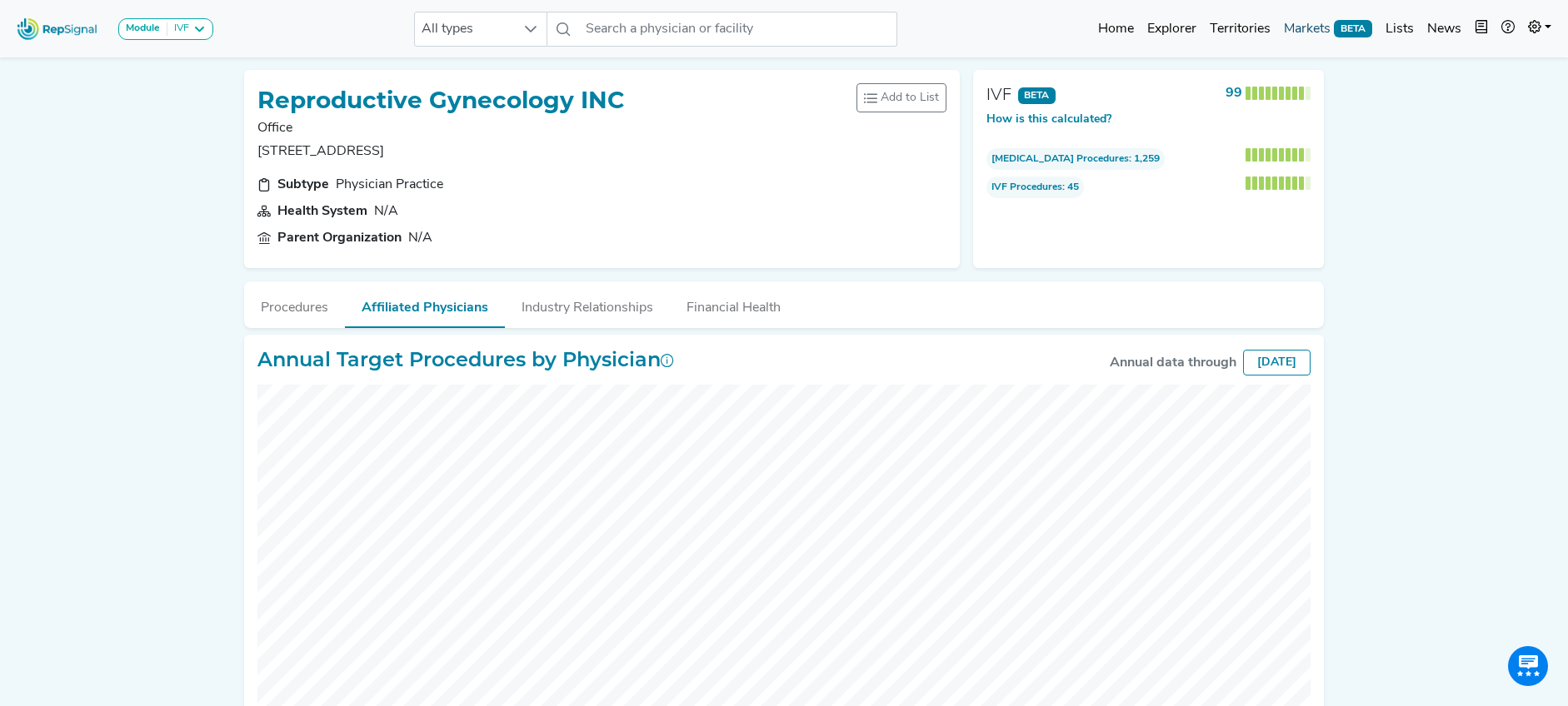
click at [1319, 33] on link "Markets BETA" at bounding box center [1328, 29] width 102 height 34
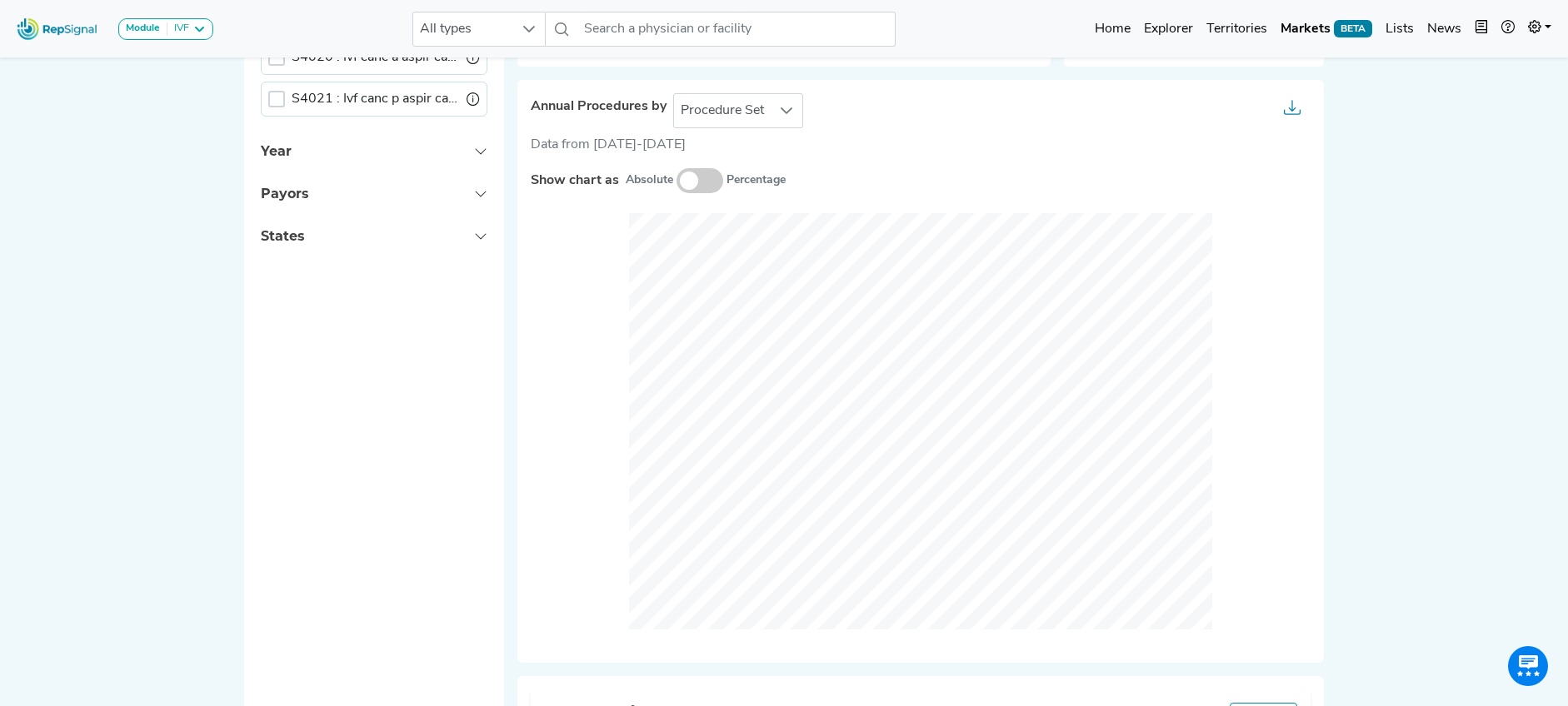
scroll to position [760, 0]
click at [754, 111] on span "Procedure Set" at bounding box center [722, 110] width 96 height 34
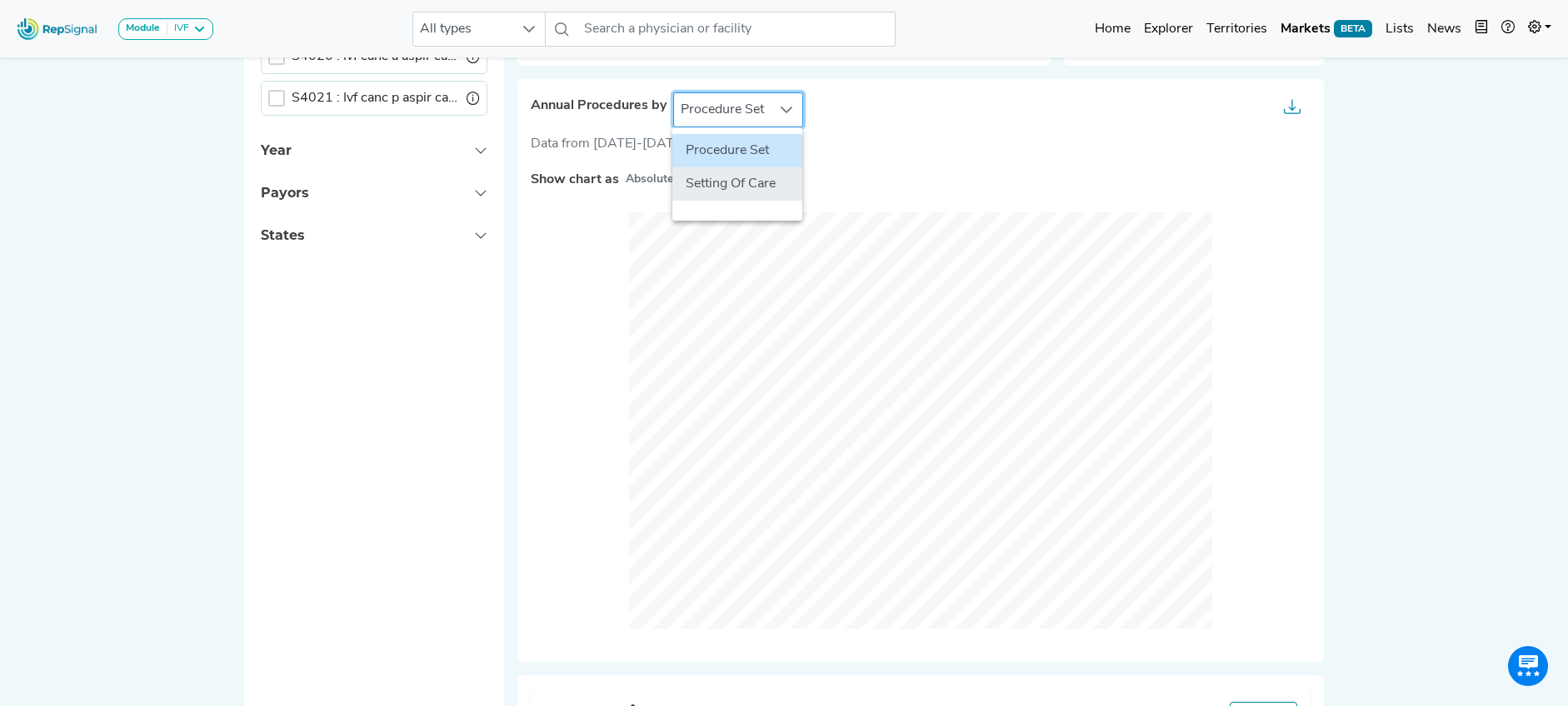
click at [743, 183] on li "Setting Of Care" at bounding box center [737, 184] width 130 height 34
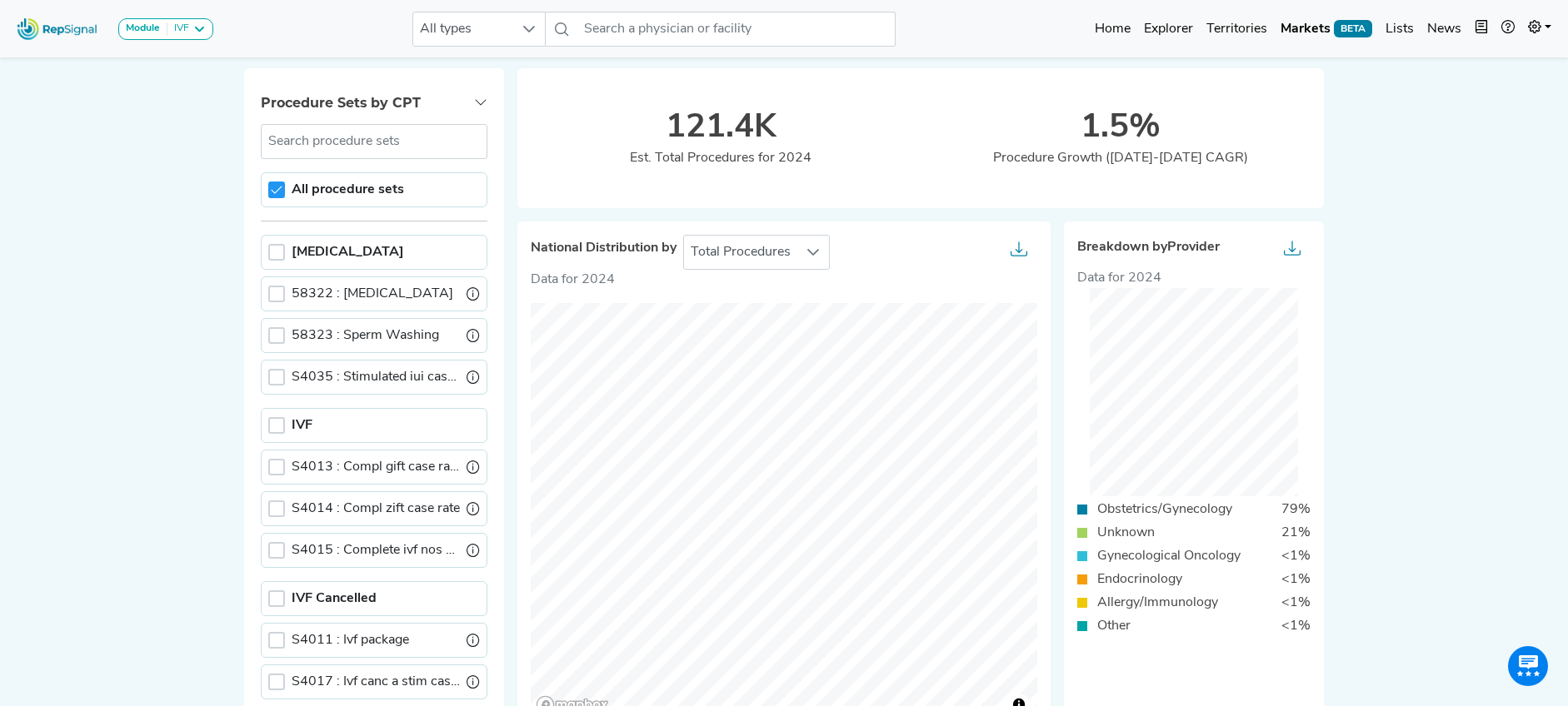
scroll to position [106, 13]
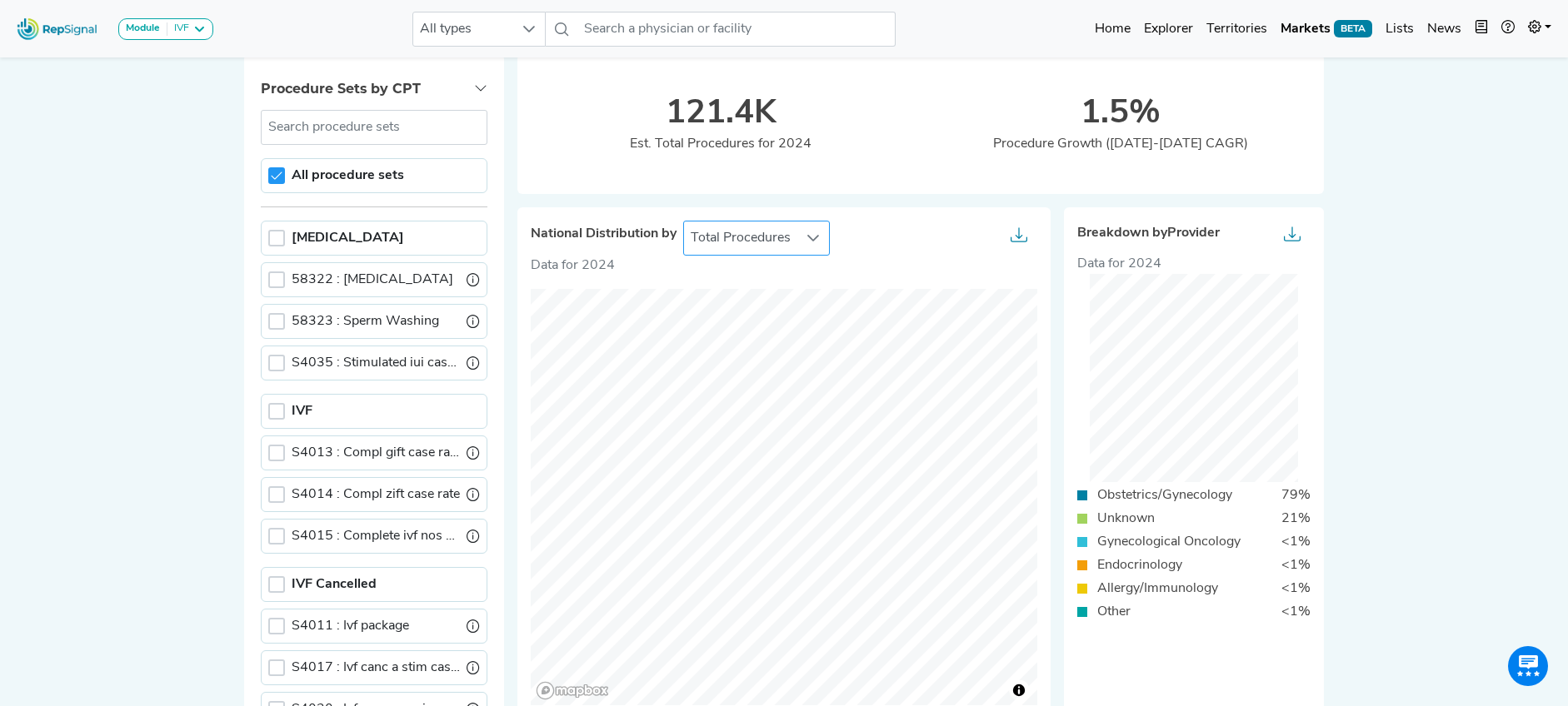
click at [807, 238] on icon at bounding box center [813, 237] width 12 height 6
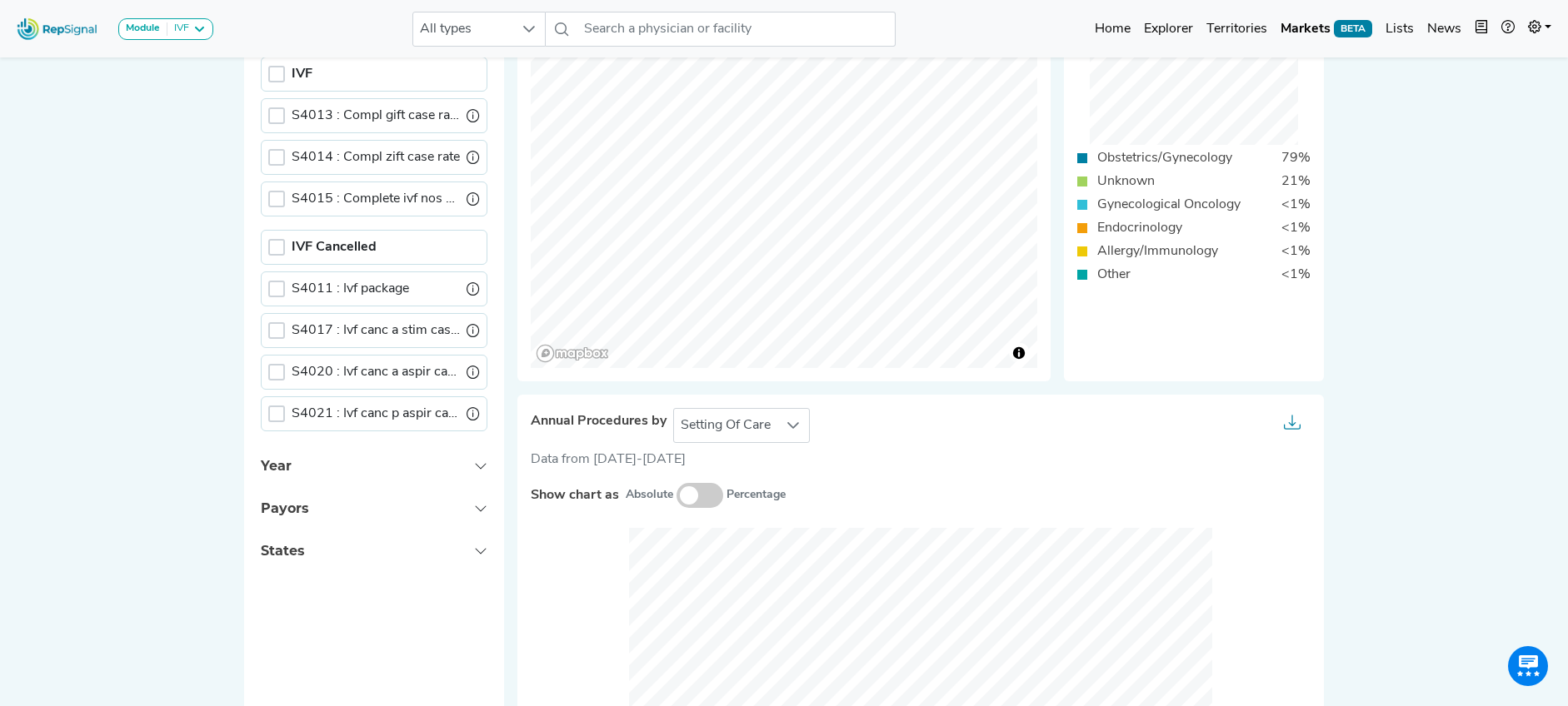
scroll to position [693, 13]
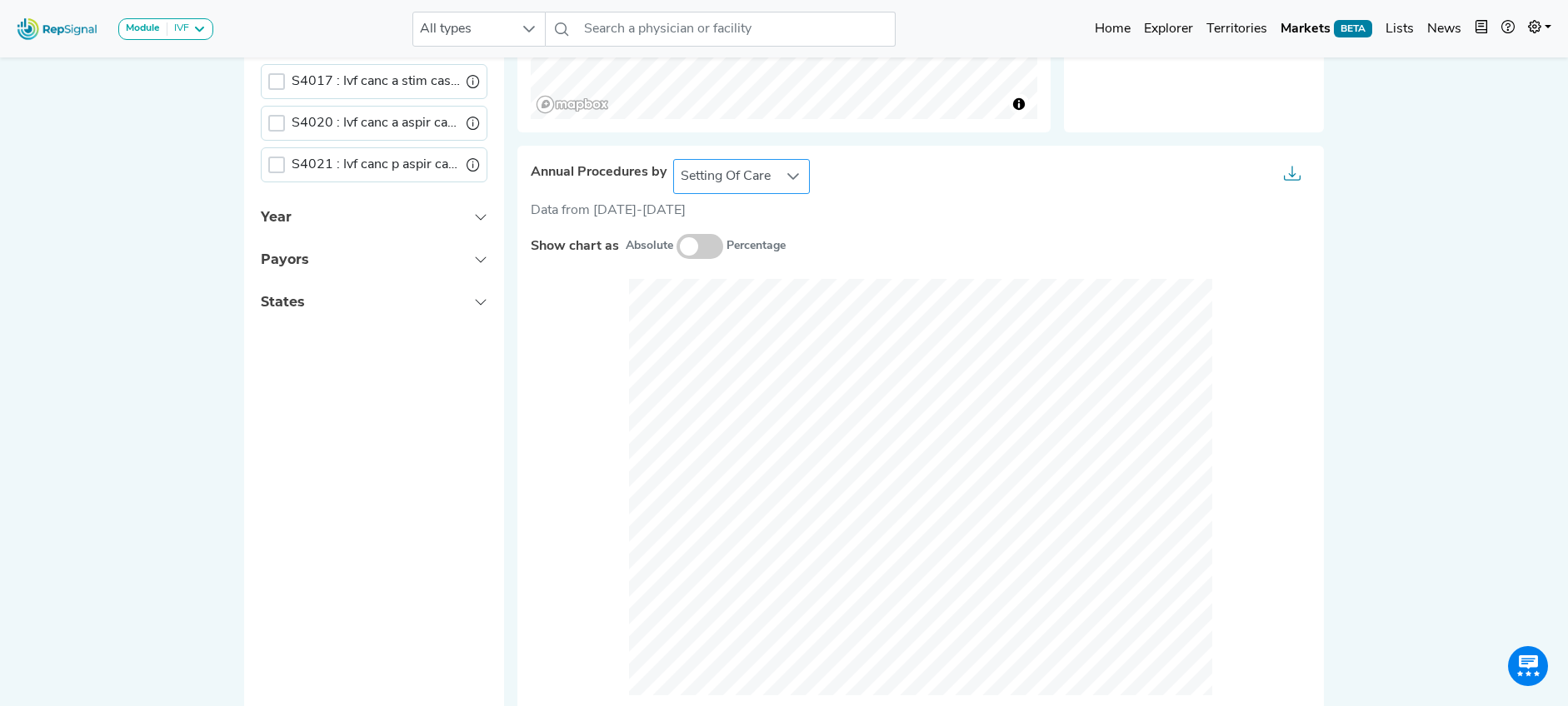
click at [733, 160] on span "Setting Of Care" at bounding box center [724, 176] width 103 height 34
click at [733, 221] on li "Procedure Set" at bounding box center [742, 217] width 138 height 34
click at [733, 186] on span "Procedure Set" at bounding box center [722, 176] width 96 height 34
click at [728, 241] on li "Setting Of Care" at bounding box center [737, 250] width 130 height 34
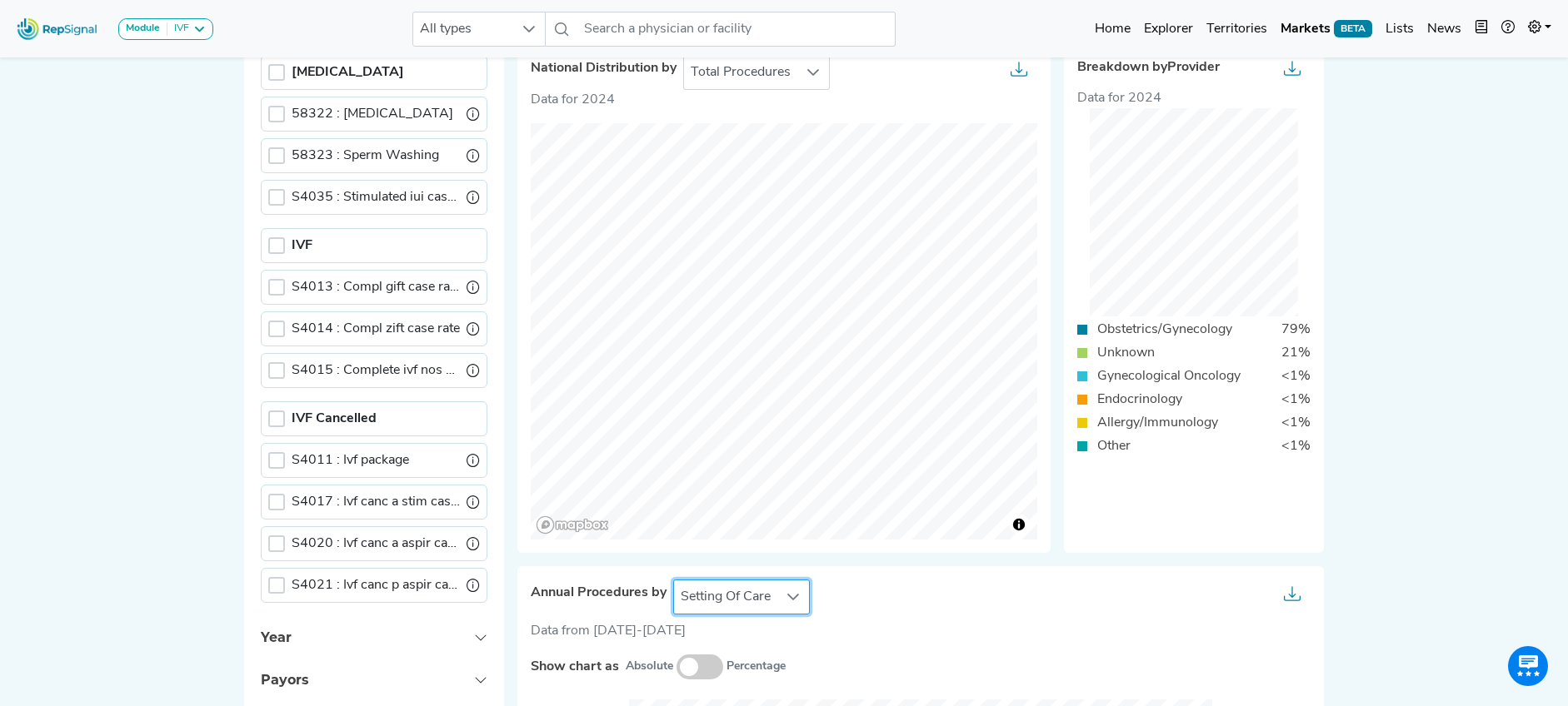
scroll to position [271, 13]
click at [268, 246] on div at bounding box center [277, 247] width 16 height 16
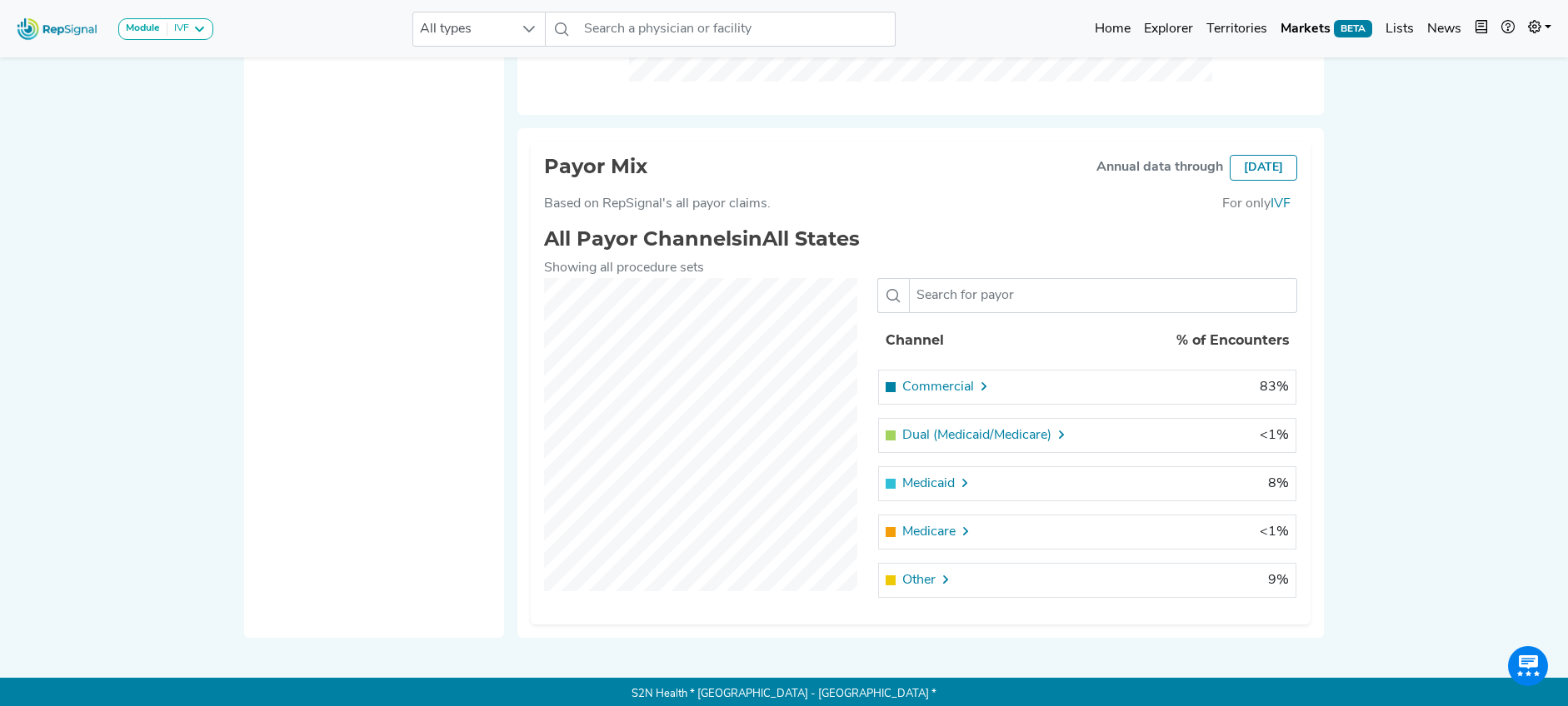
scroll to position [1312, 13]
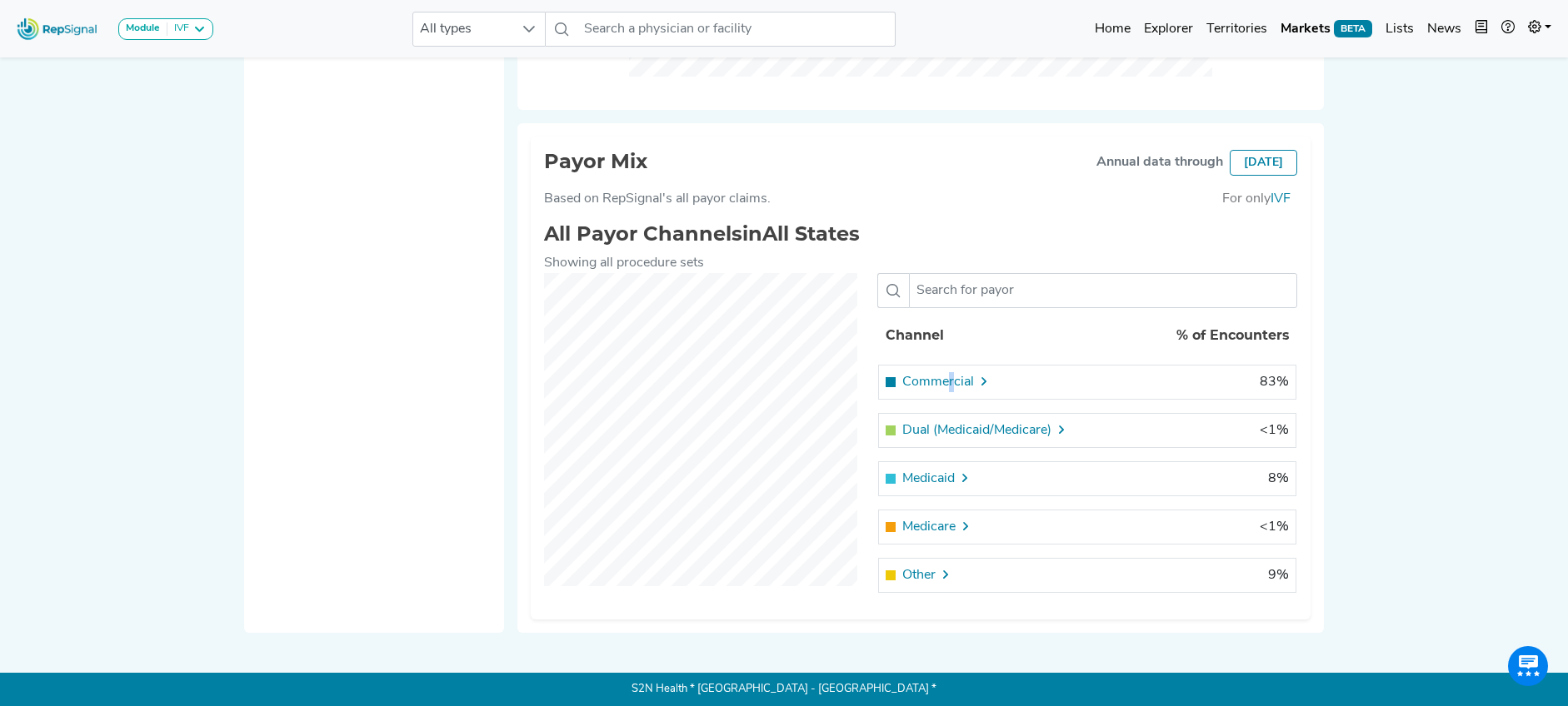
click at [938, 384] on span "Commercial" at bounding box center [937, 382] width 72 height 20
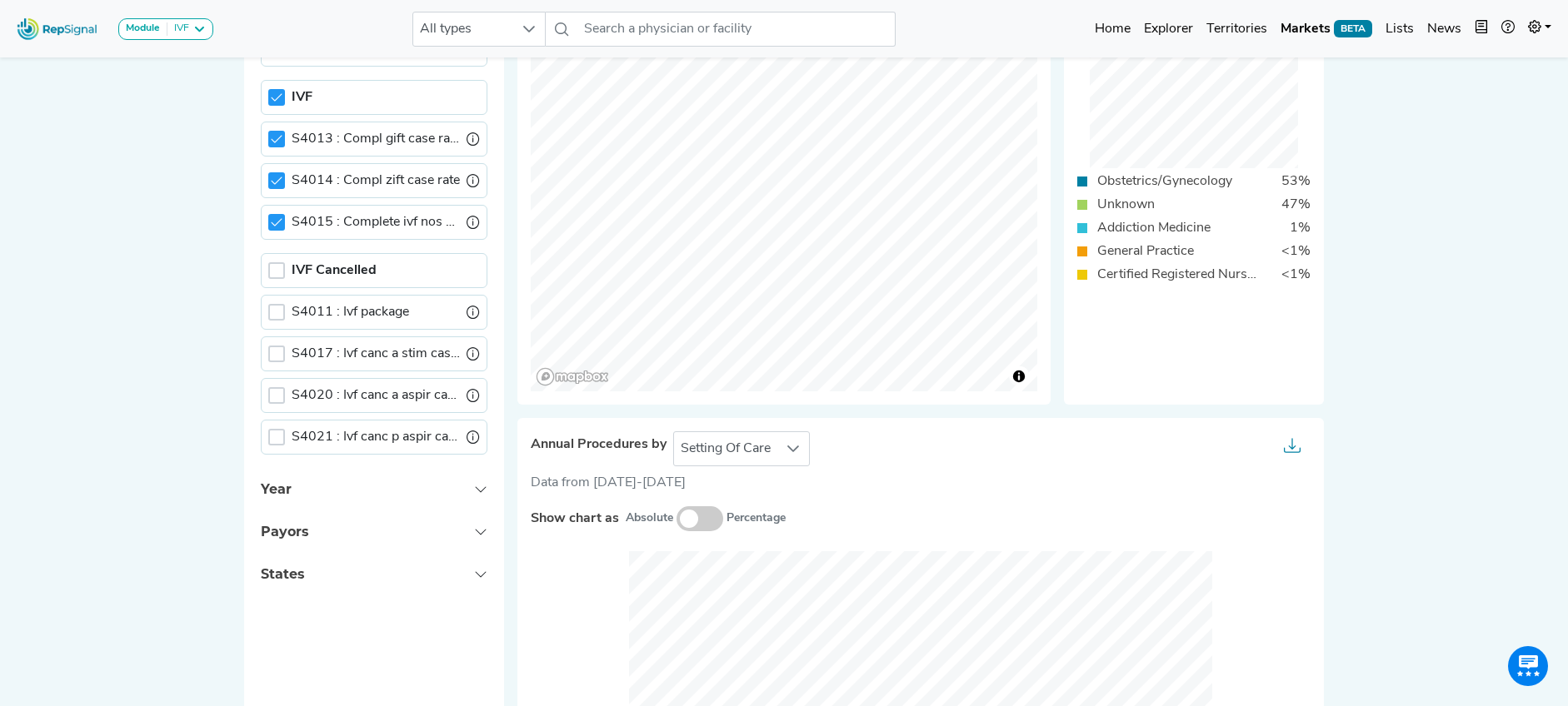
scroll to position [418, 13]
click at [270, 101] on icon at bounding box center [276, 100] width 12 height 12
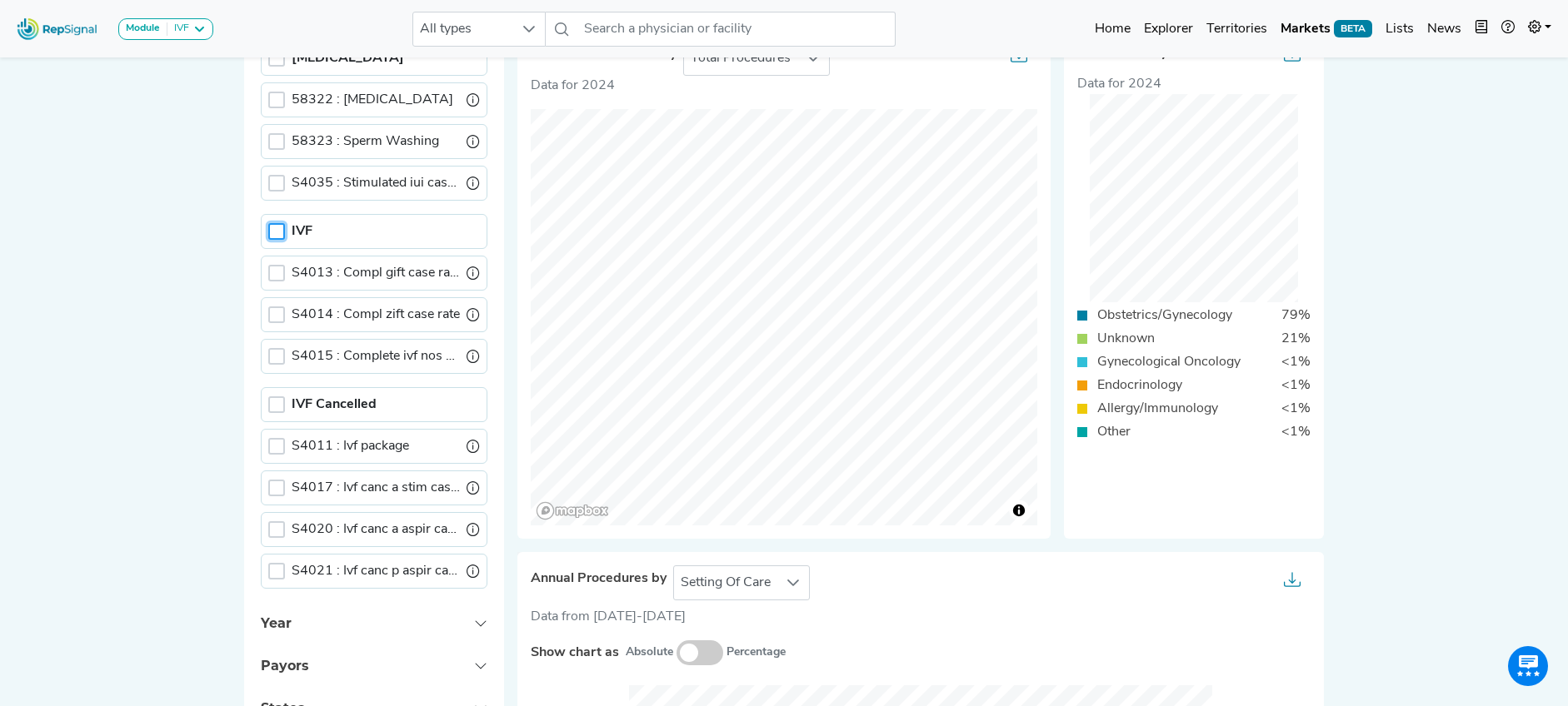
scroll to position [110, 13]
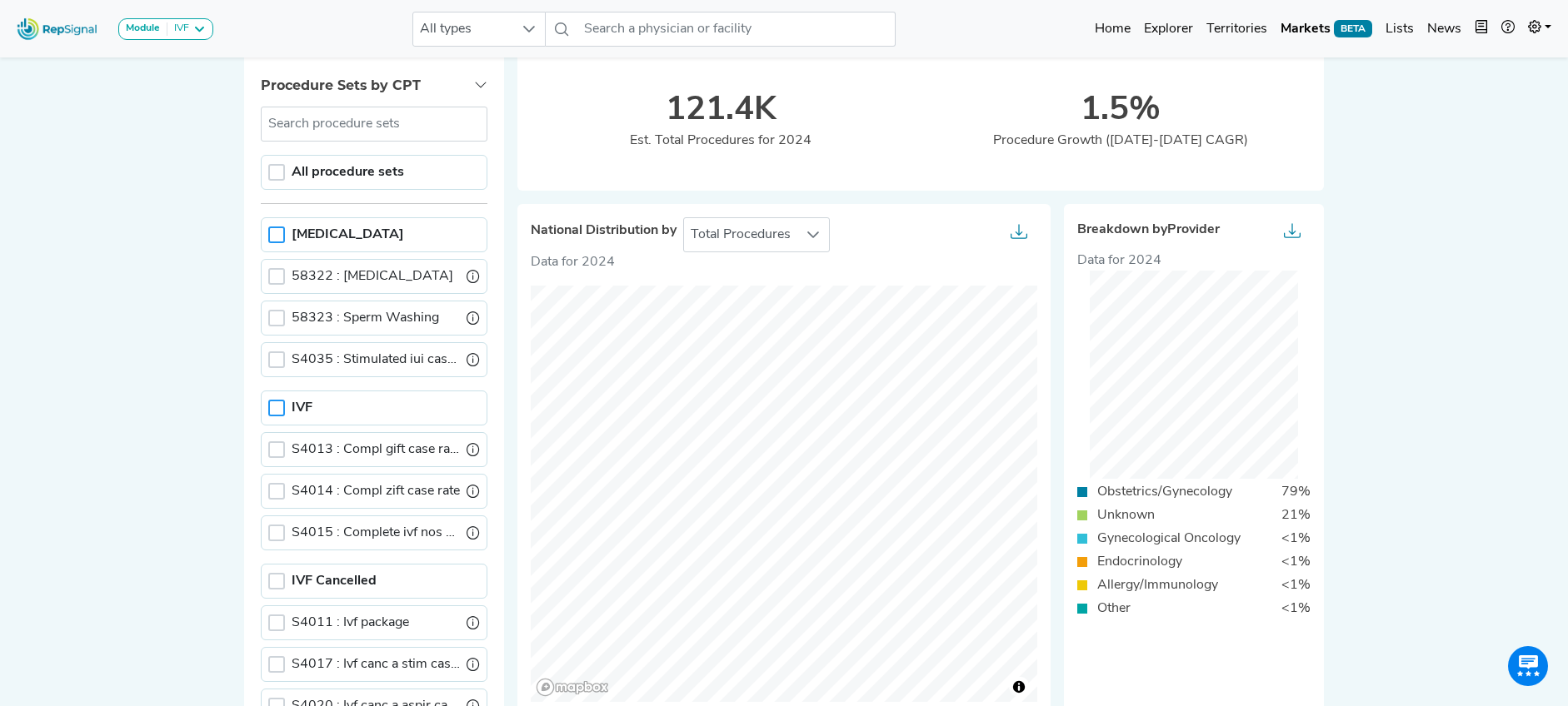
click at [268, 234] on div at bounding box center [277, 235] width 16 height 16
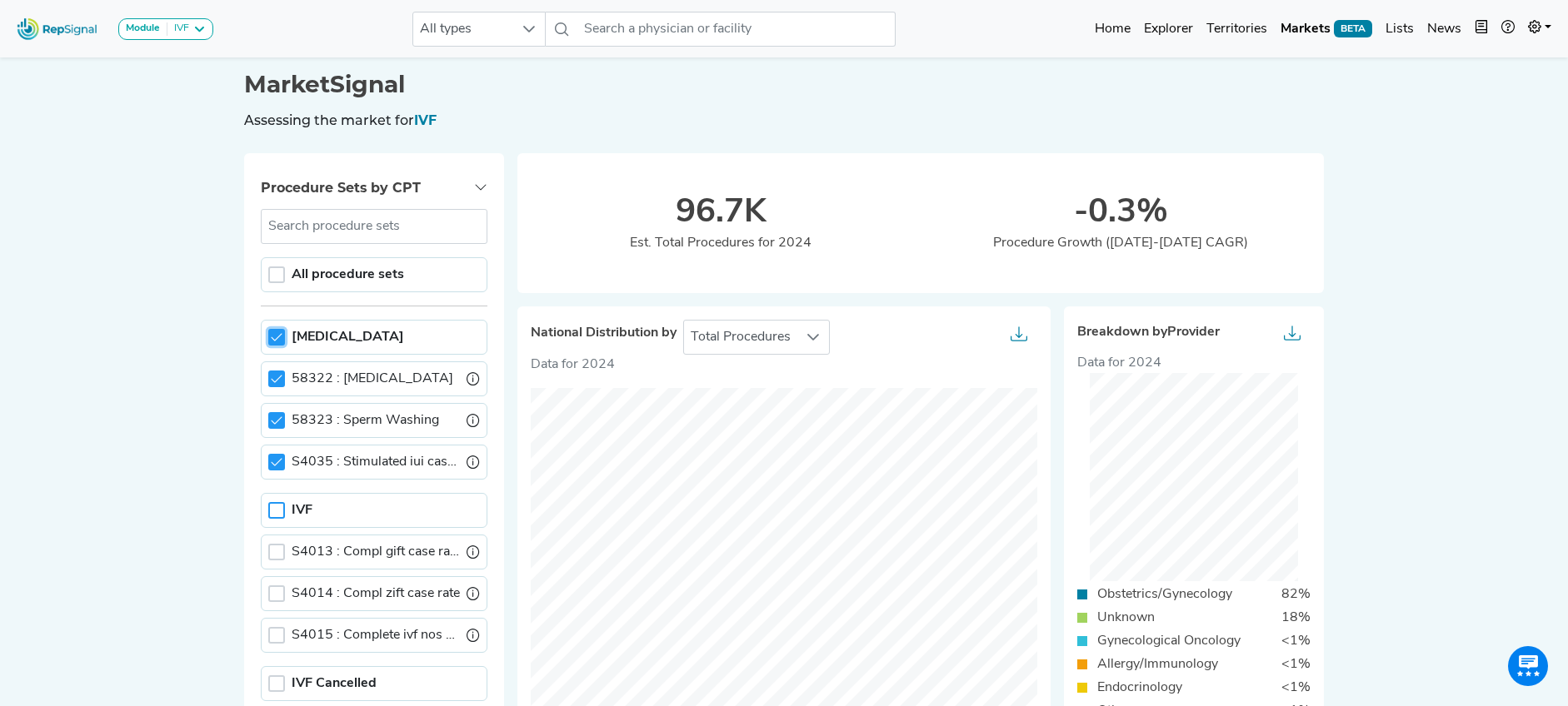
scroll to position [0, 13]
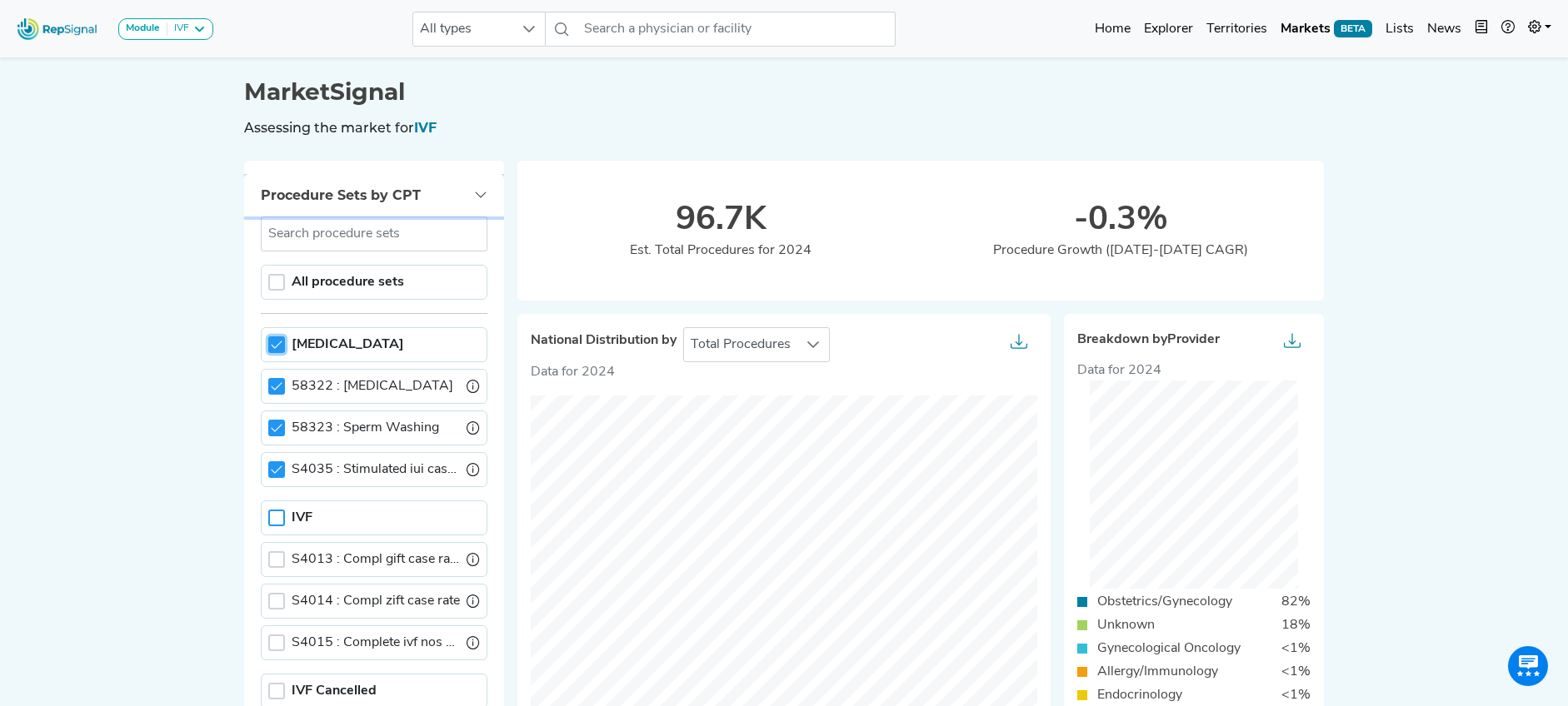
click at [472, 197] on button "Procedure Sets by CPT" at bounding box center [374, 195] width 260 height 43
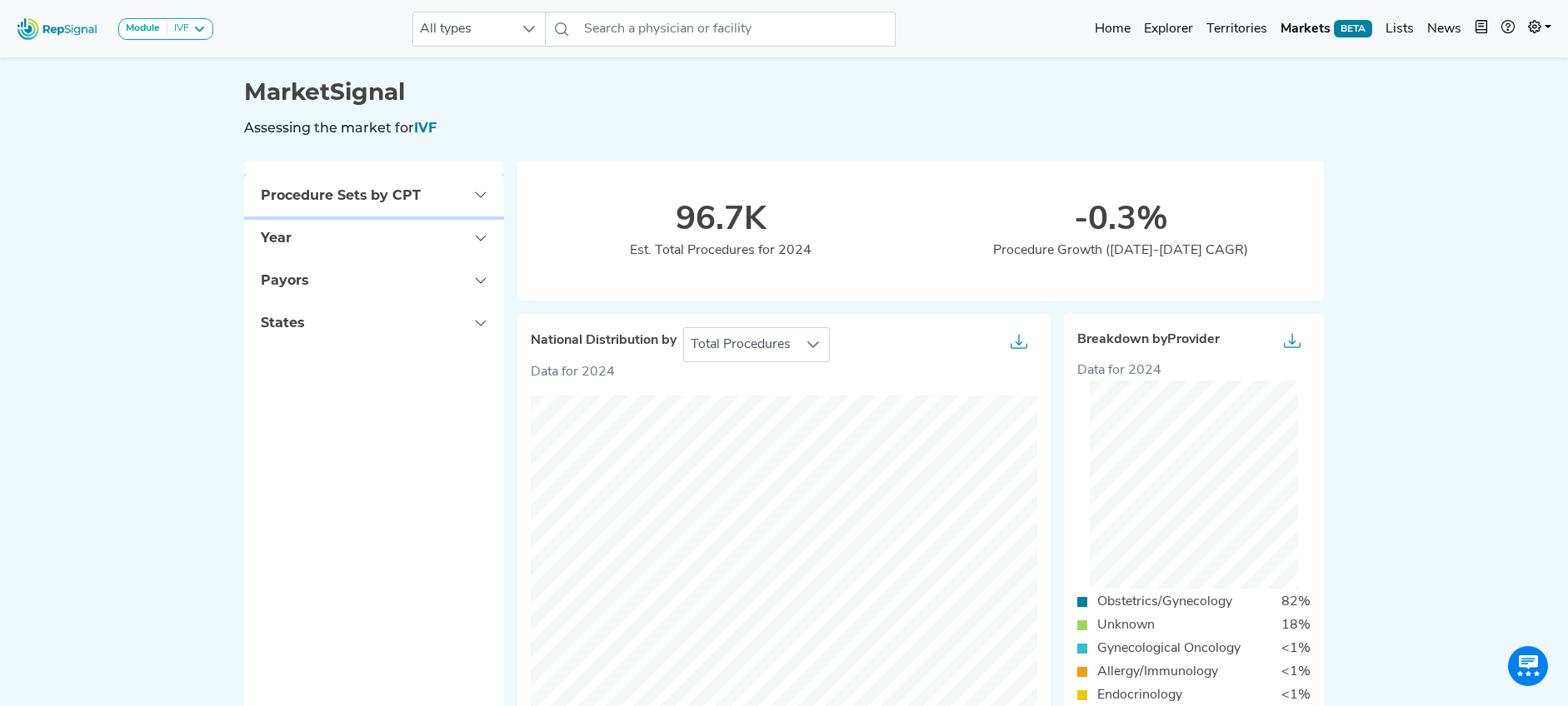
click at [466, 194] on button "Procedure Sets by CPT" at bounding box center [374, 195] width 260 height 43
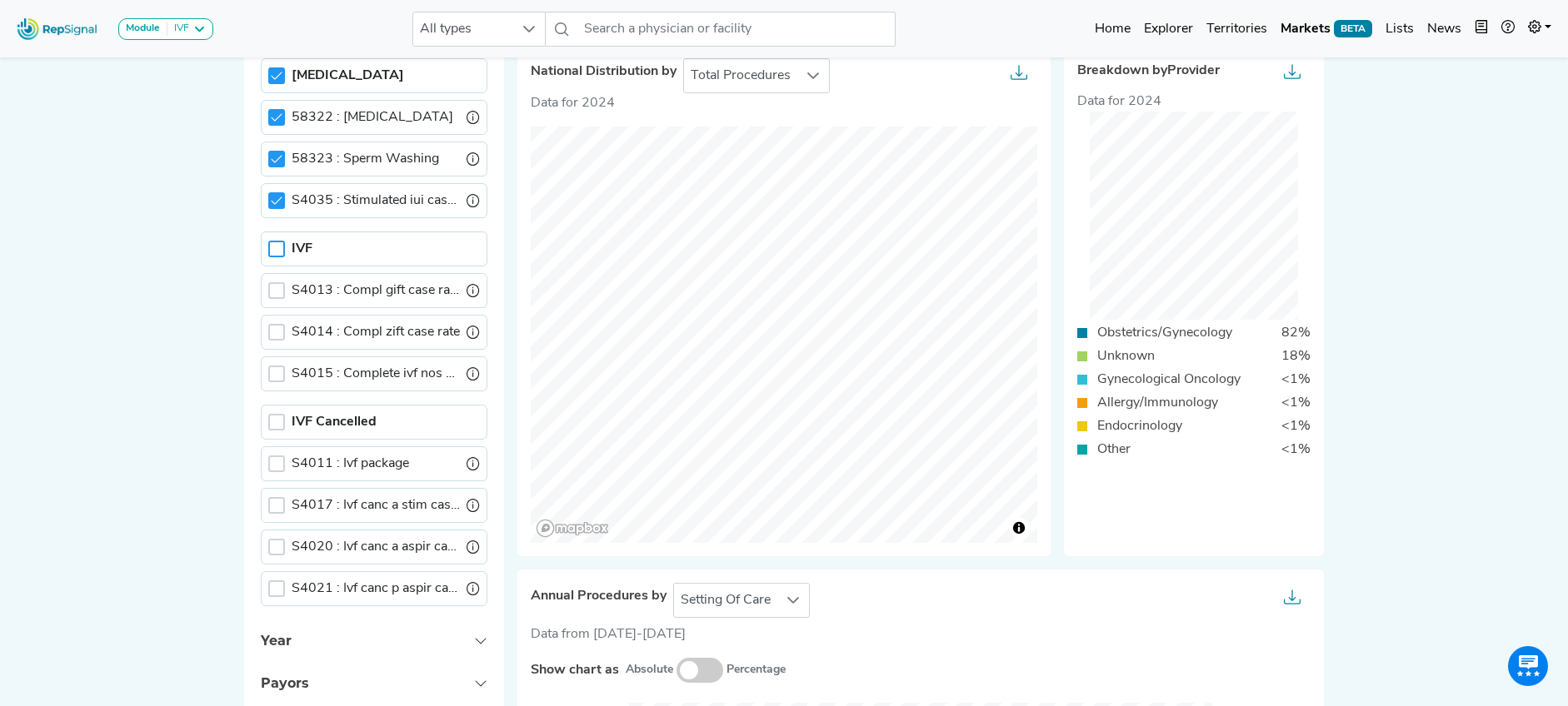
scroll to position [543, 13]
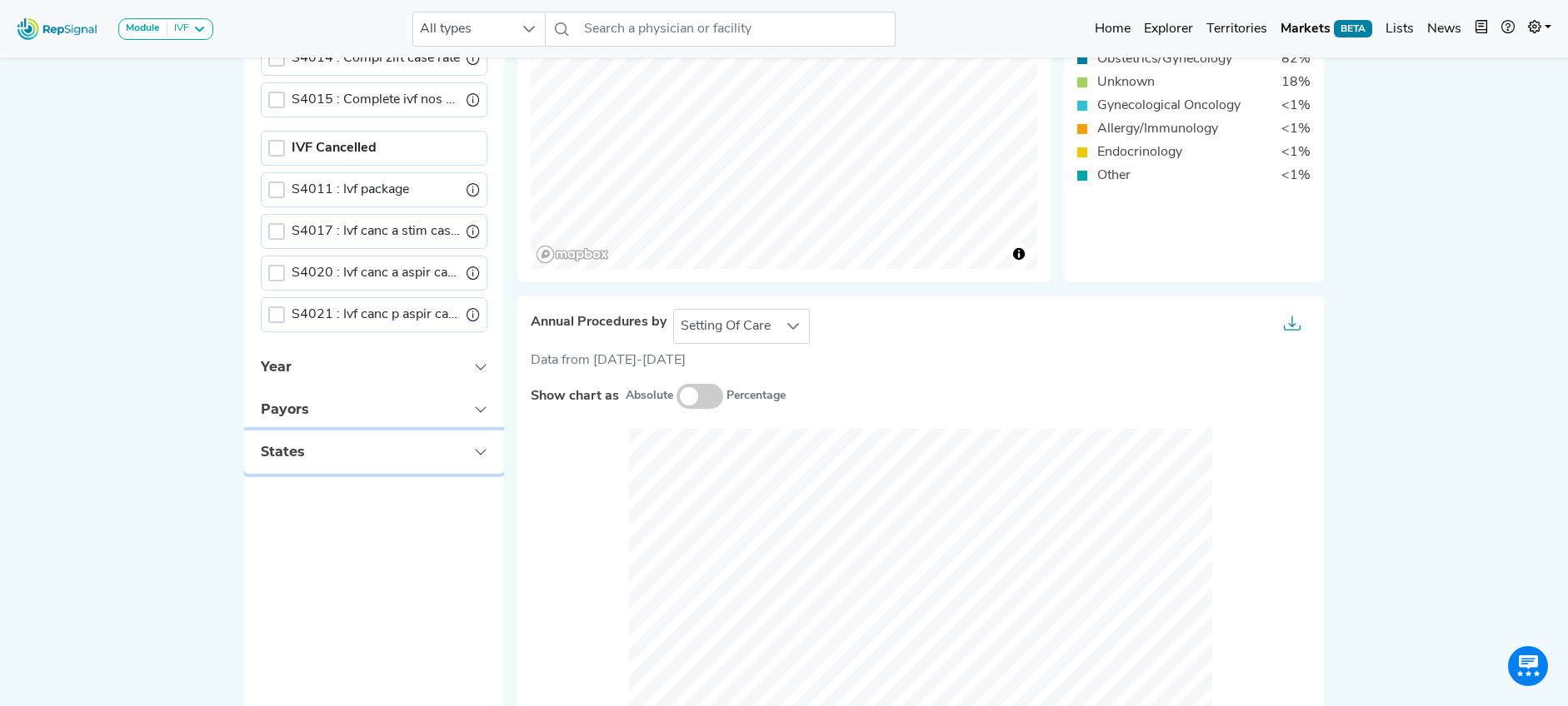
click at [467, 452] on button "States" at bounding box center [374, 451] width 260 height 43
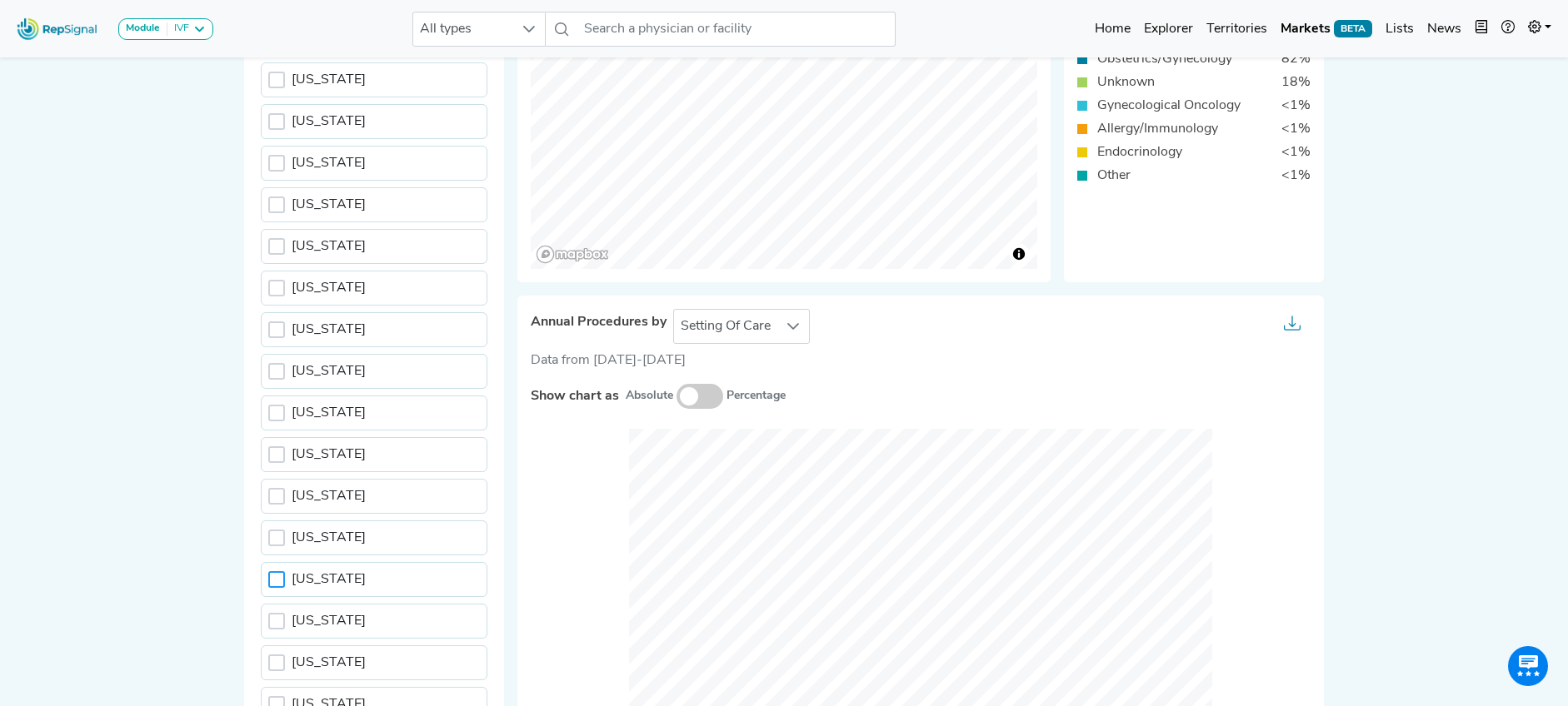
scroll to position [215, 0]
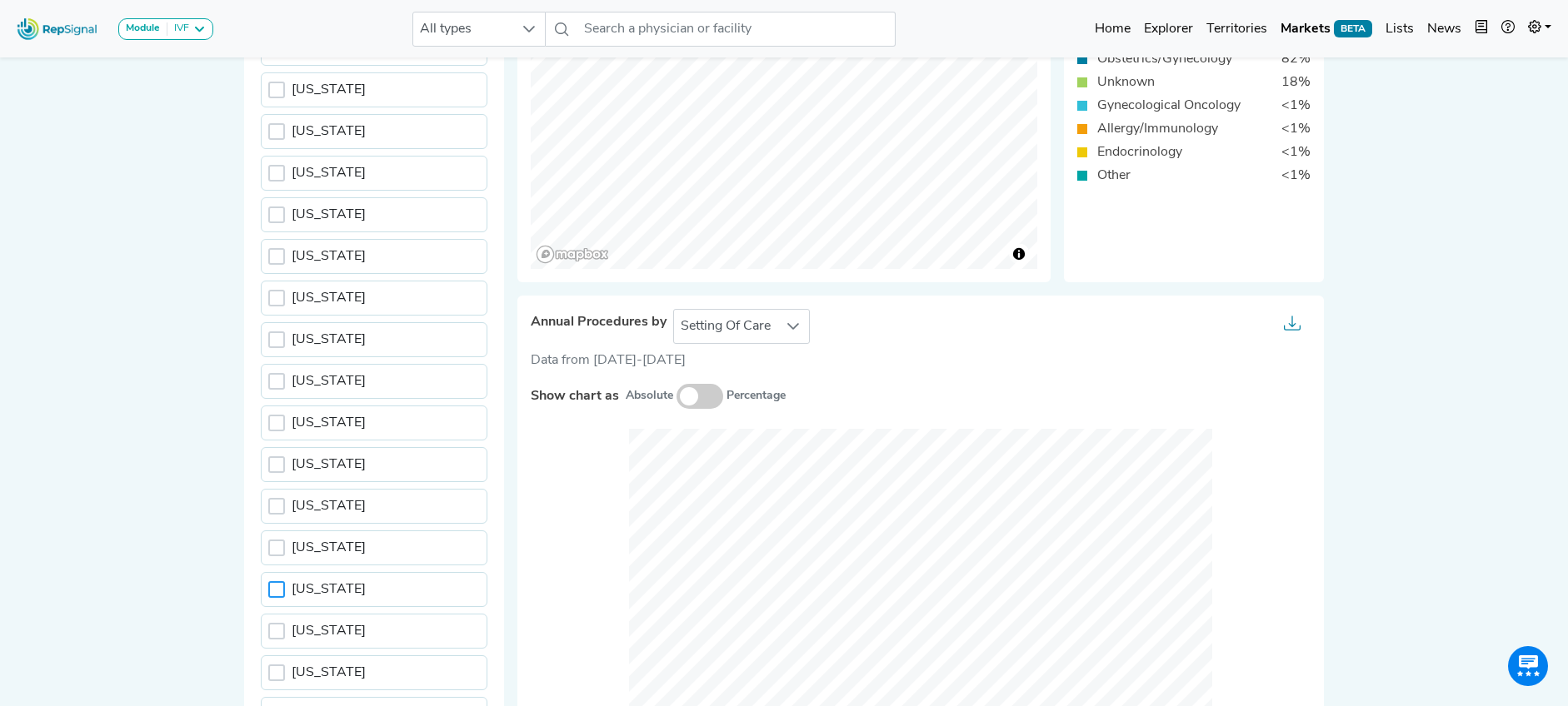
click at [268, 588] on div at bounding box center [277, 590] width 16 height 16
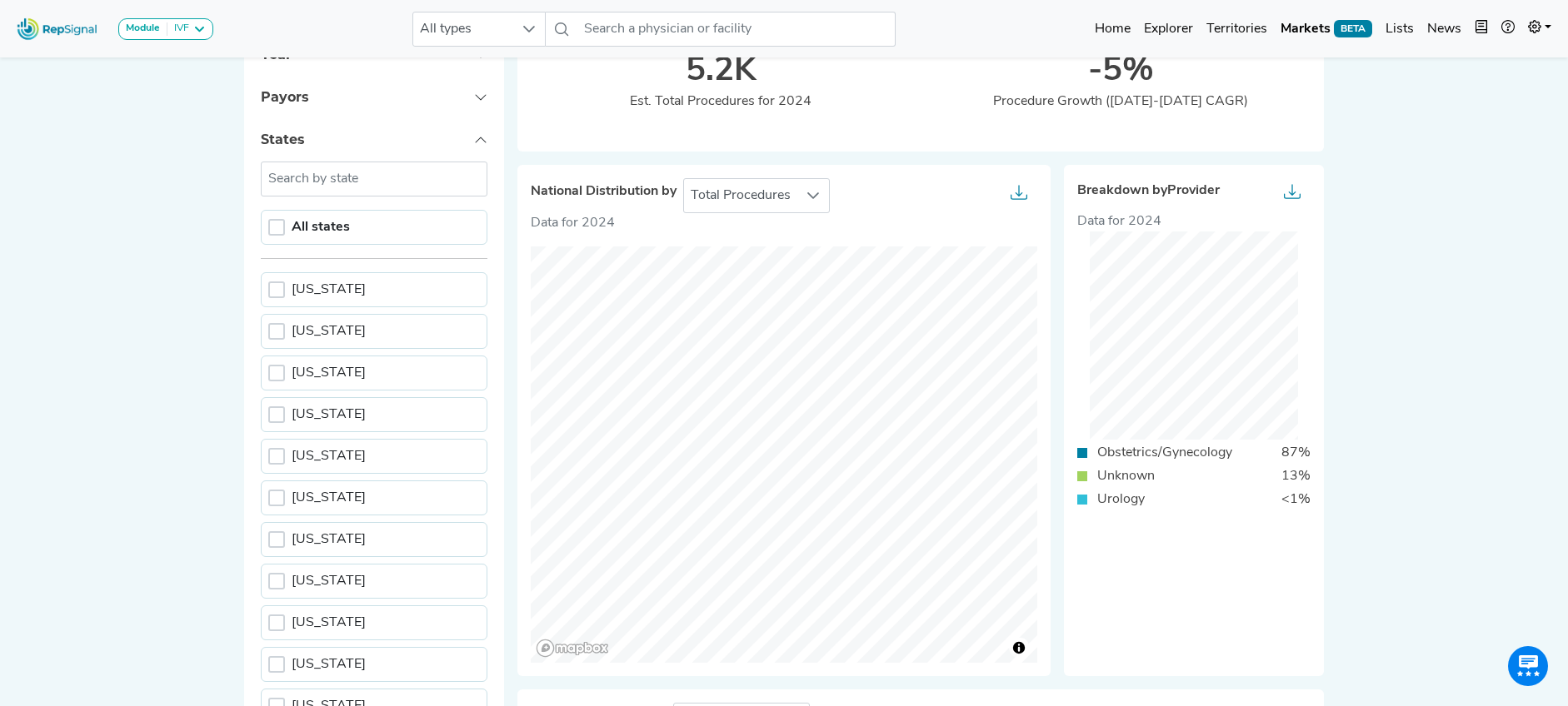
scroll to position [33, 0]
click at [450, 137] on button "States" at bounding box center [374, 141] width 260 height 43
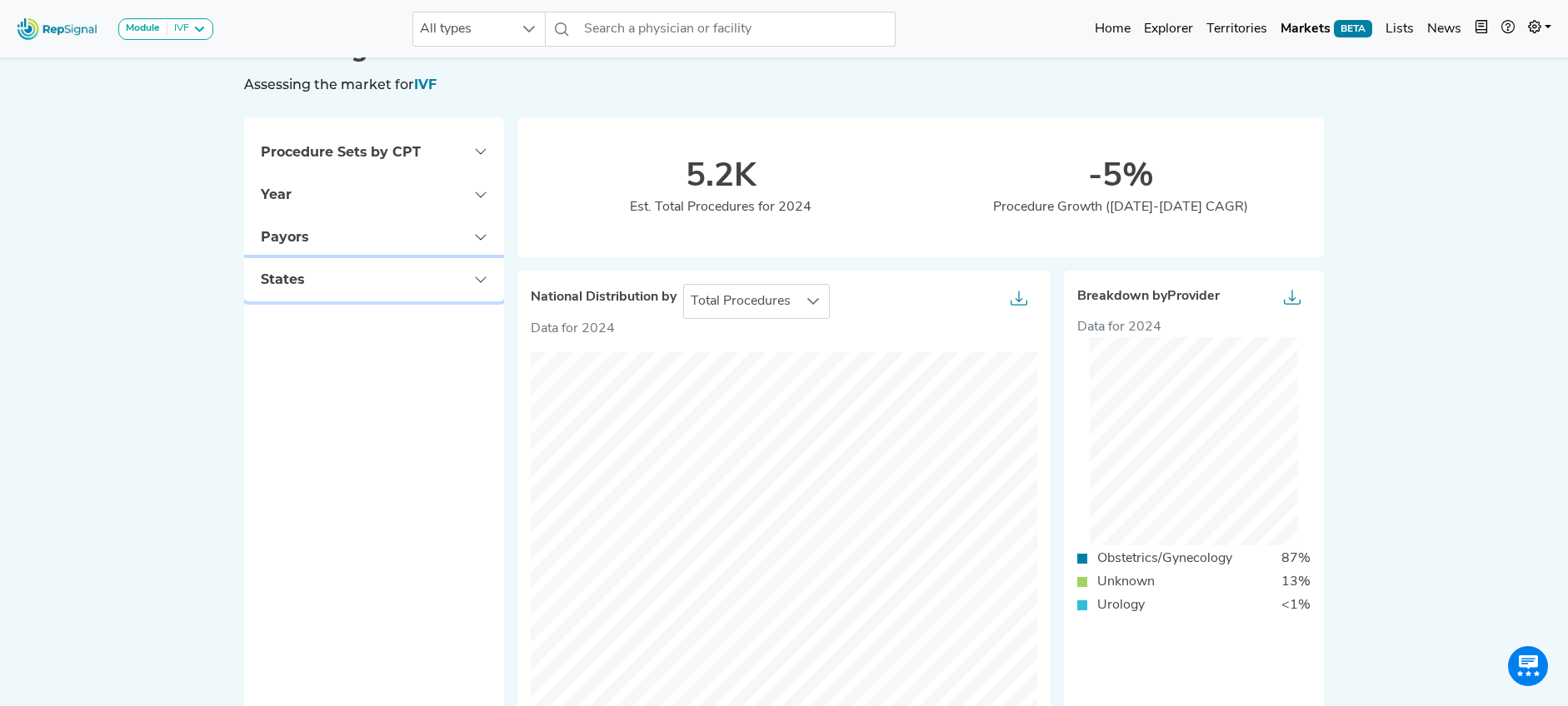
scroll to position [0, 13]
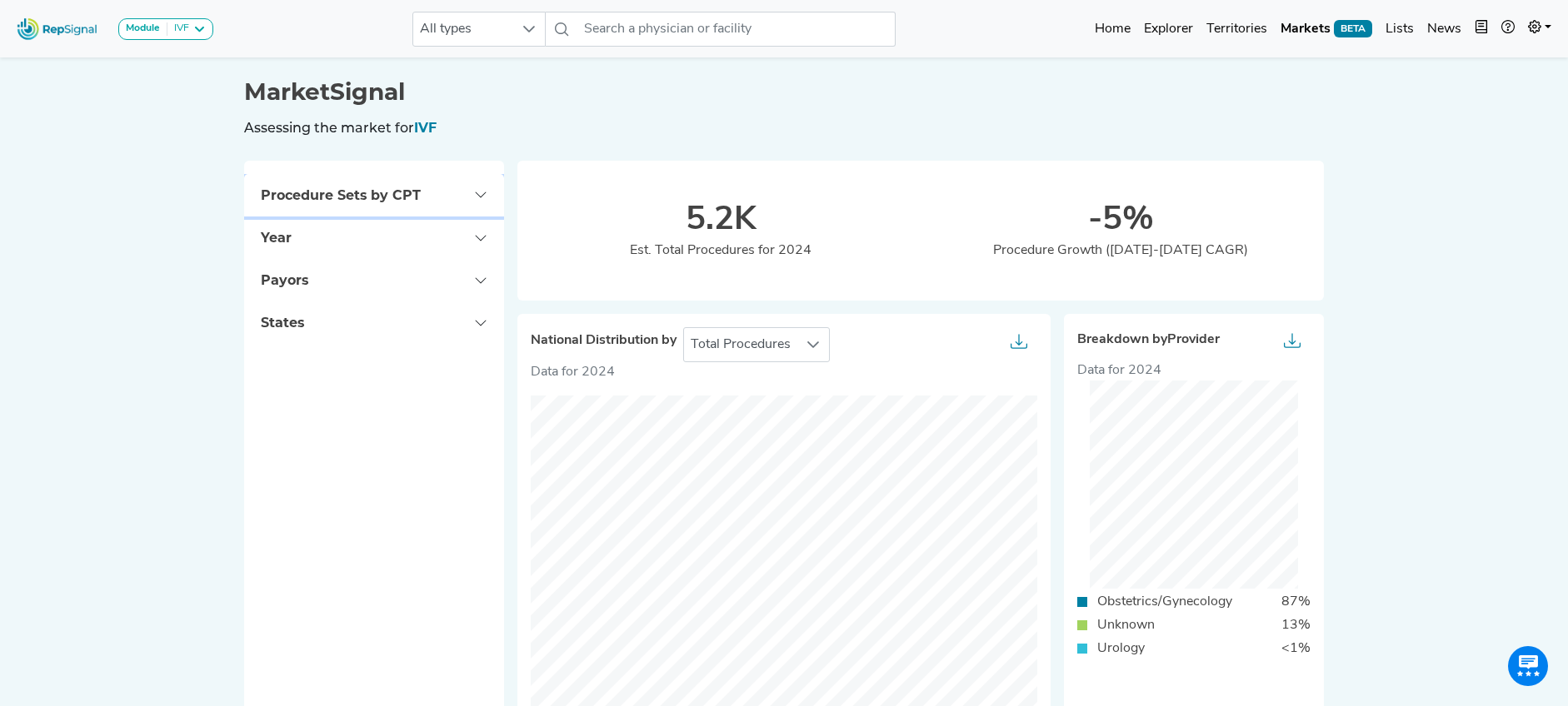
click at [470, 190] on button "Procedure Sets by CPT" at bounding box center [374, 195] width 260 height 43
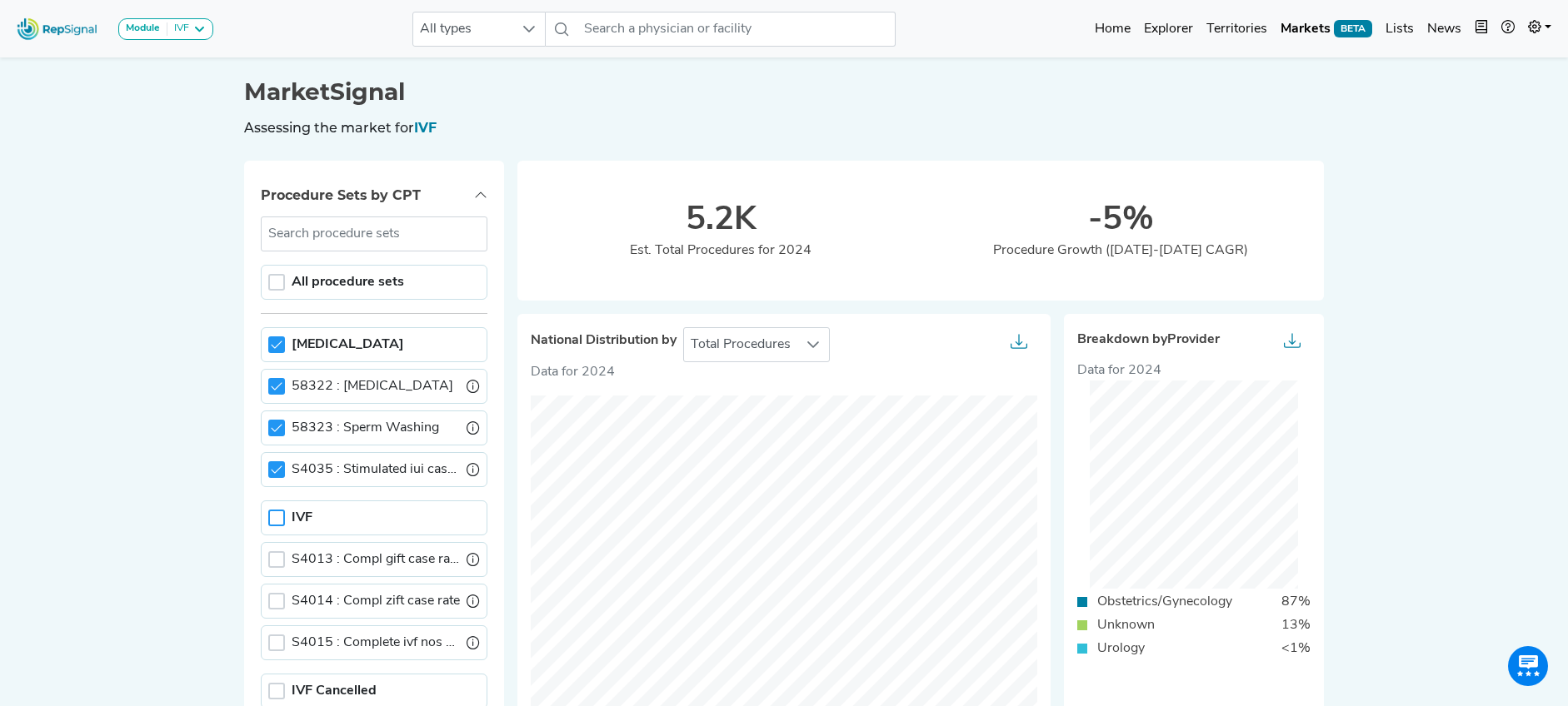
click at [268, 518] on div at bounding box center [277, 518] width 16 height 16
click at [268, 338] on div at bounding box center [277, 345] width 16 height 16
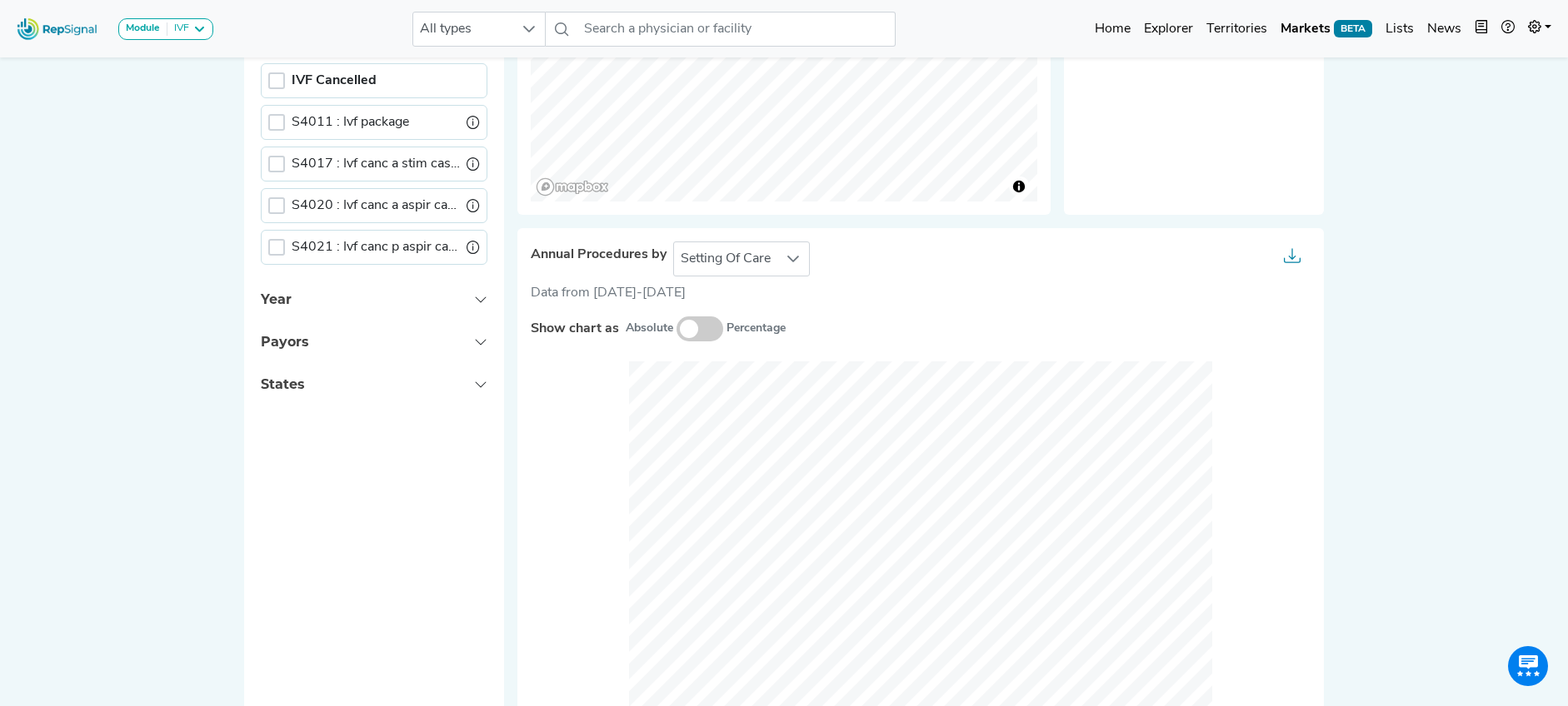
scroll to position [859, 13]
